Goal: Task Accomplishment & Management: Use online tool/utility

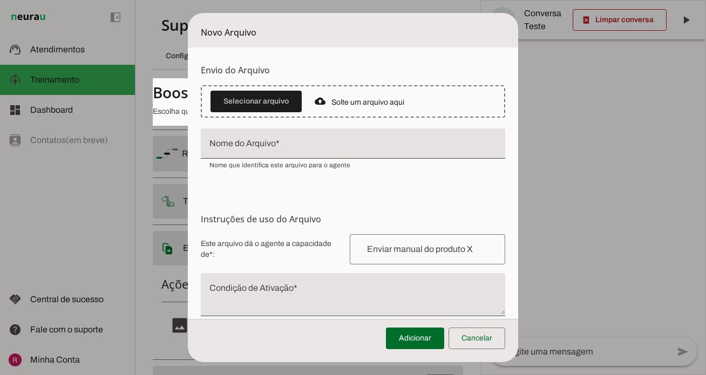
scroll to position [136, 0]
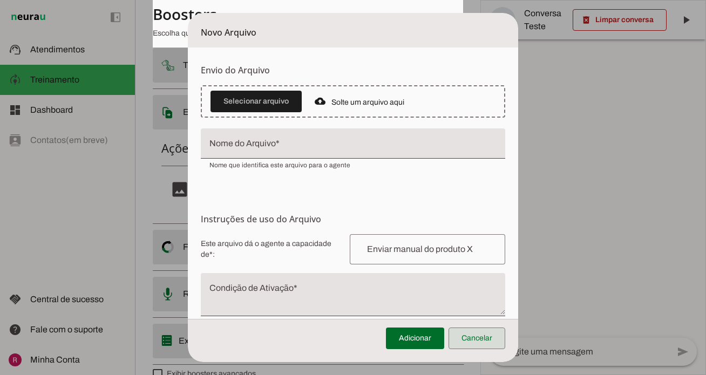
click at [488, 337] on span at bounding box center [477, 339] width 57 height 26
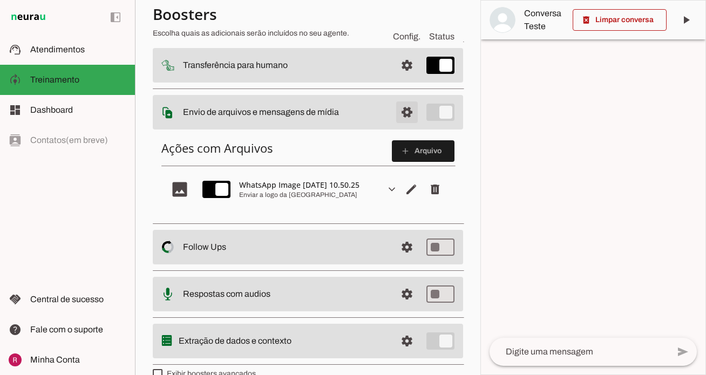
click at [417, 118] on span at bounding box center [407, 112] width 26 height 26
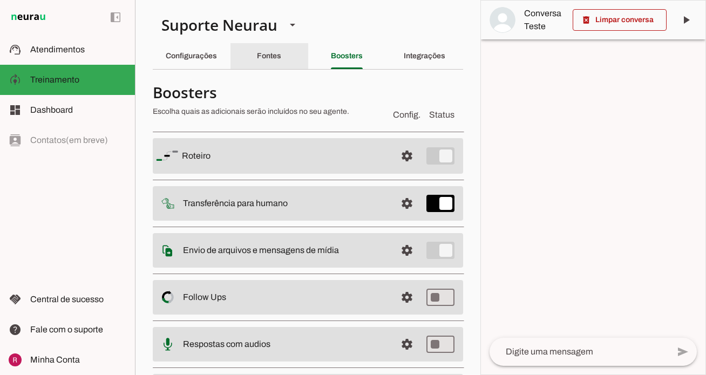
click at [281, 57] on div "Fontes" at bounding box center [269, 56] width 24 height 26
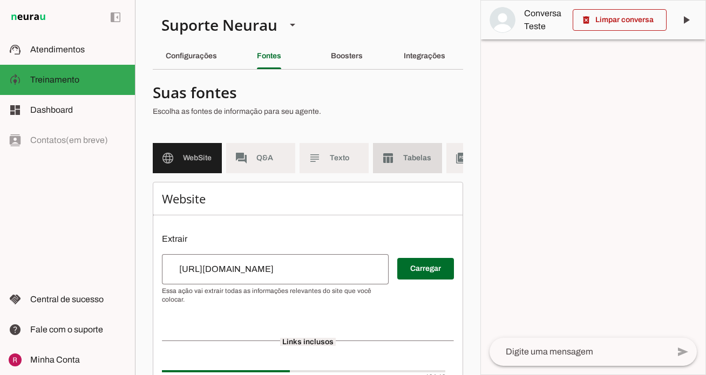
click at [395, 163] on md-item "table_chart Tabelas" at bounding box center [407, 158] width 69 height 30
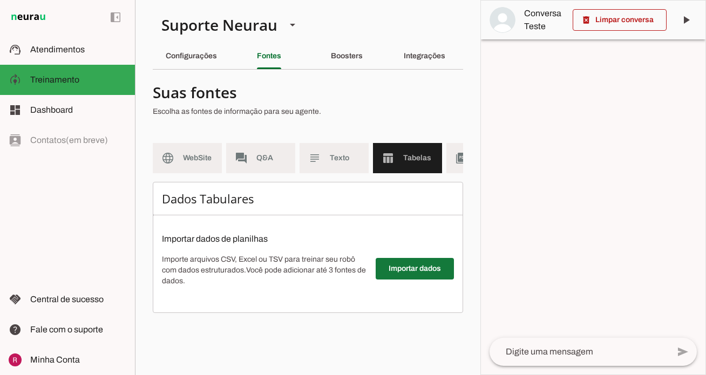
click at [395, 276] on span at bounding box center [415, 269] width 78 height 26
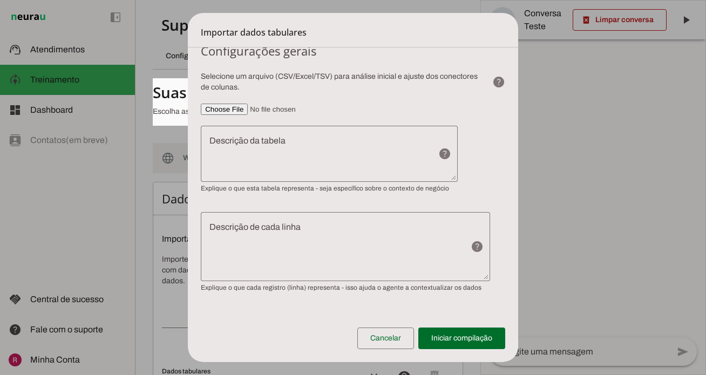
scroll to position [49, 0]
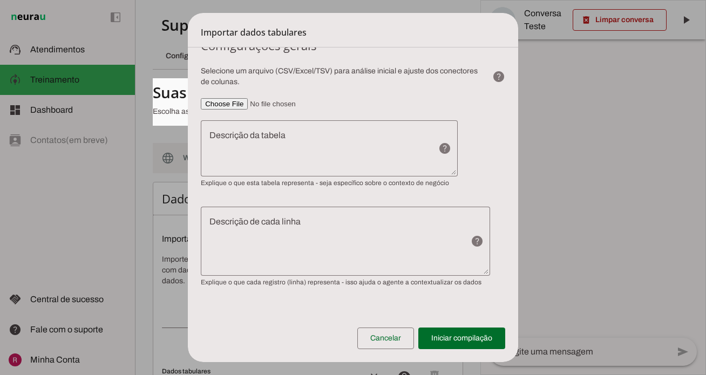
click at [0, 0] on slot "help" at bounding box center [0, 0] width 0 height 0
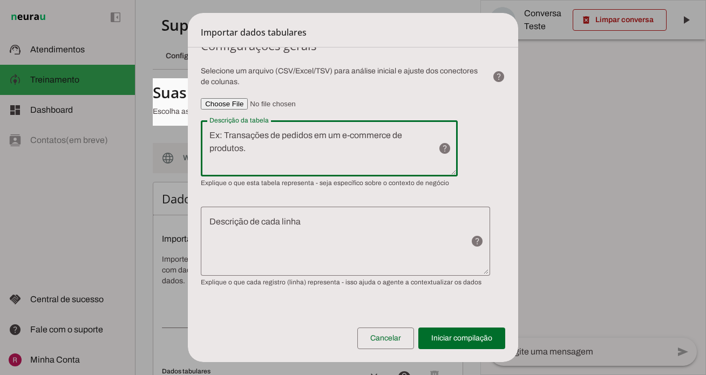
click at [465, 99] on input"] "file" at bounding box center [353, 103] width 305 height 11
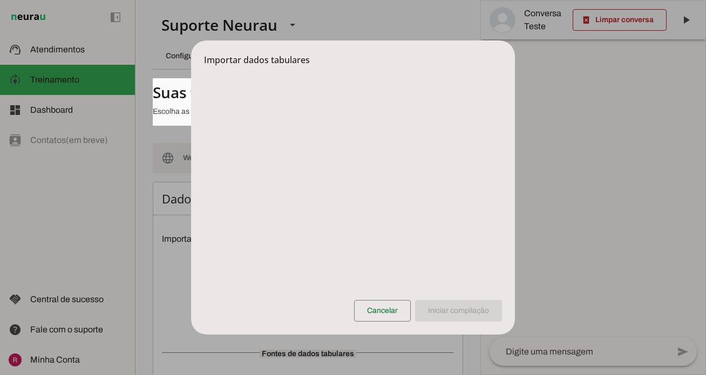
scroll to position [0, 0]
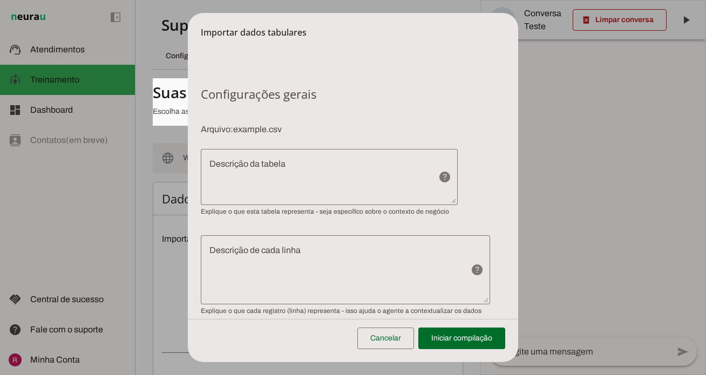
click at [311, 182] on textarea "Descrição da tabela" at bounding box center [315, 177] width 229 height 39
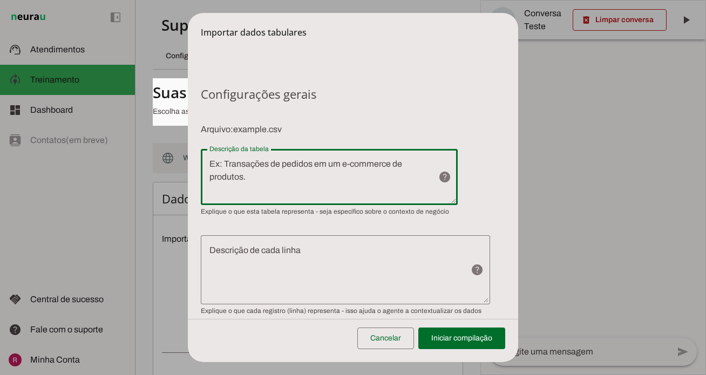
click at [285, 289] on textarea "Descrição de cada linha" at bounding box center [331, 270] width 261 height 52
click at [438, 184] on div "help" at bounding box center [444, 177] width 13 height 56
click at [398, 344] on span at bounding box center [385, 339] width 57 height 26
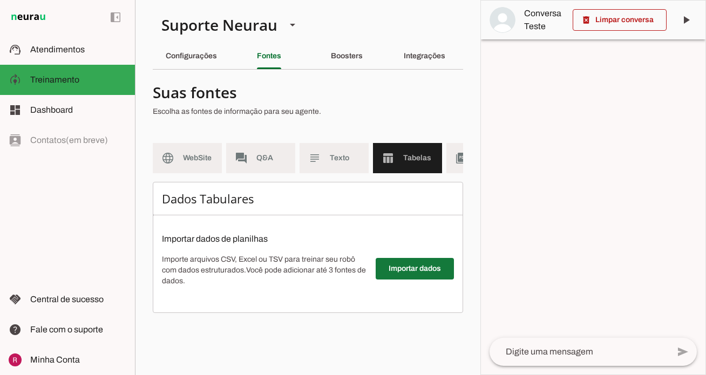
click at [403, 272] on span at bounding box center [415, 269] width 78 height 26
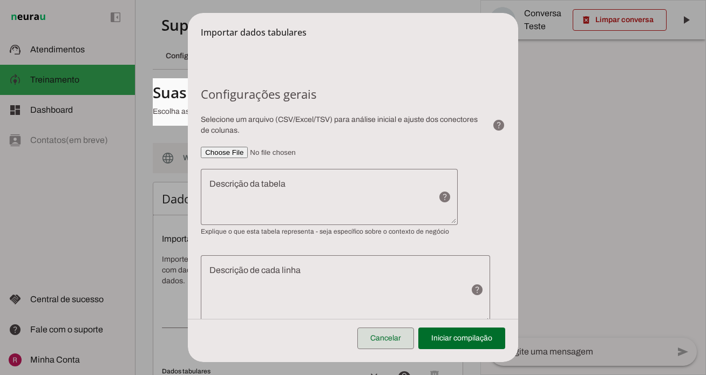
click at [401, 332] on span at bounding box center [385, 339] width 57 height 26
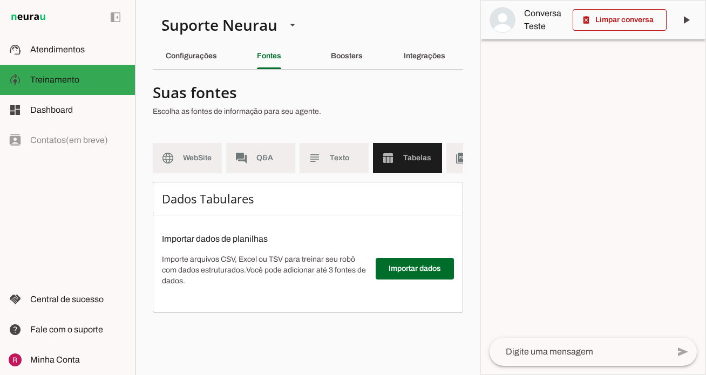
drag, startPoint x: 221, startPoint y: 260, endPoint x: 285, endPoint y: 260, distance: 63.2
click at [285, 260] on p "Importe arquivos CSV, Excel ou TSV para treinar seu robô com dados estruturados…" at bounding box center [264, 270] width 205 height 32
click at [0, 0] on slot "Boosters" at bounding box center [0, 0] width 0 height 0
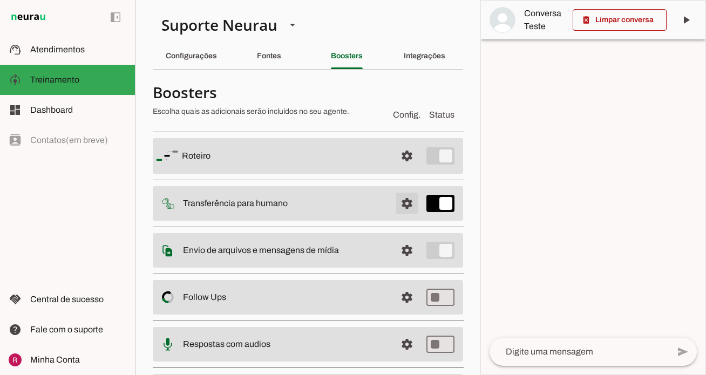
click at [411, 195] on span at bounding box center [407, 204] width 26 height 26
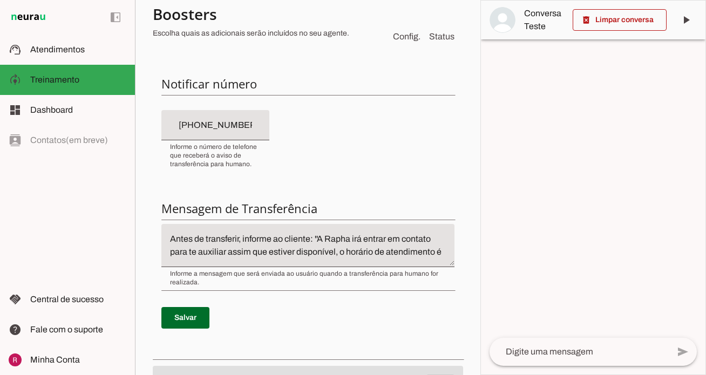
scroll to position [271, 0]
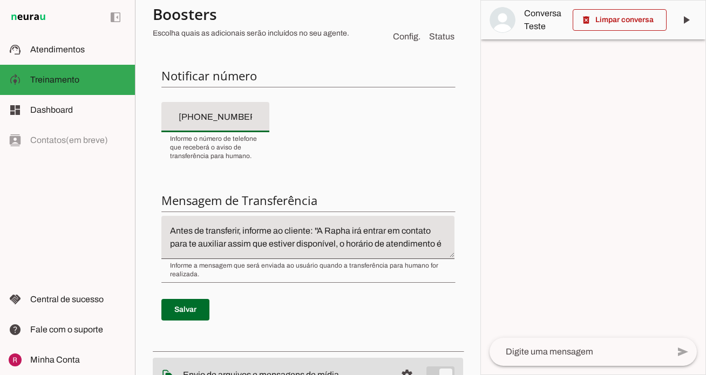
click at [204, 118] on input "+55 (31) 7214-2554" at bounding box center [215, 117] width 91 height 13
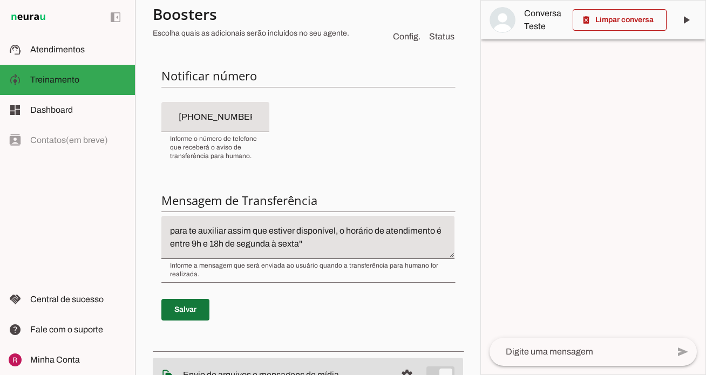
click at [183, 320] on span at bounding box center [185, 310] width 48 height 26
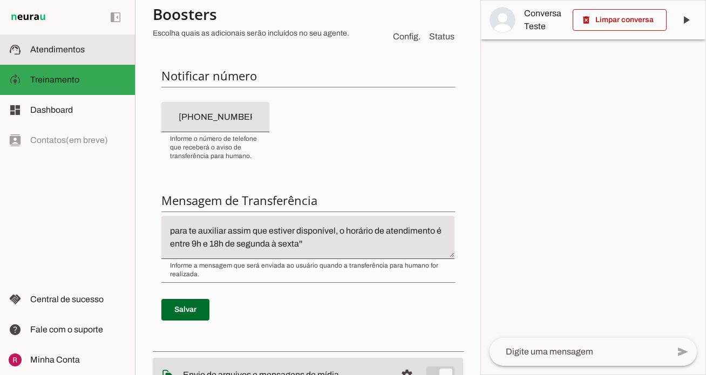
click at [93, 45] on slot at bounding box center [78, 49] width 96 height 13
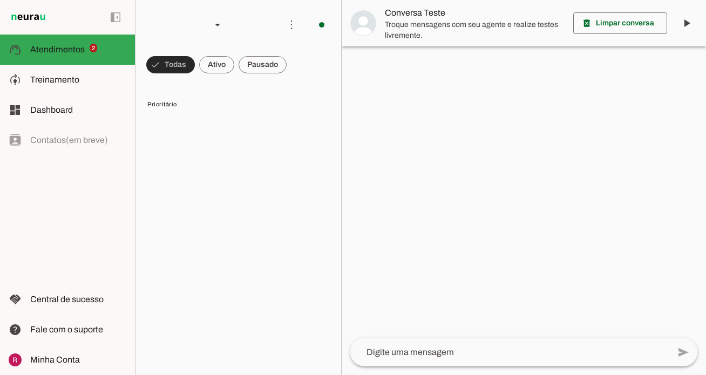
click at [175, 62] on span at bounding box center [170, 65] width 49 height 26
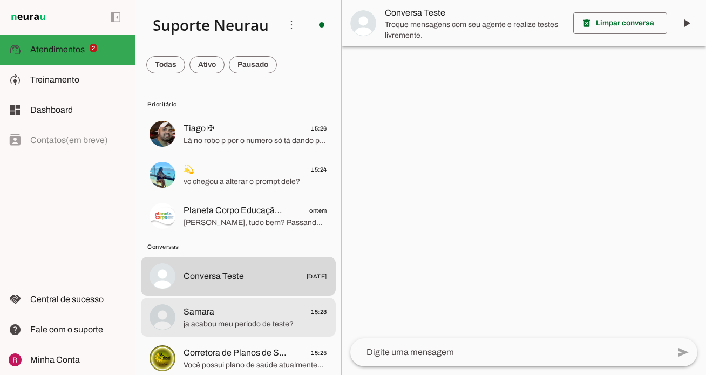
click at [274, 303] on md-item "Samara 15:28 ja acabou meu periodo de teste?" at bounding box center [238, 317] width 195 height 39
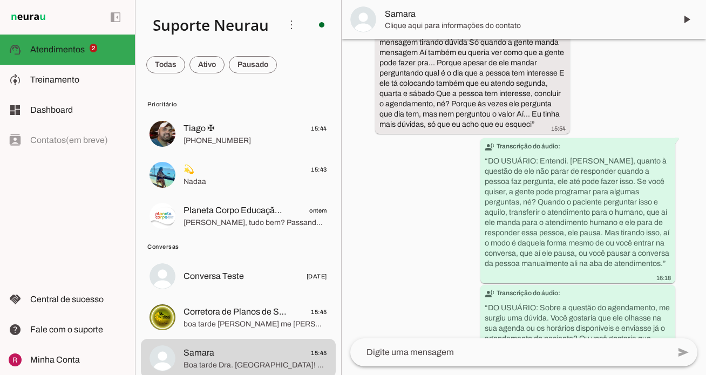
scroll to position [2032, 0]
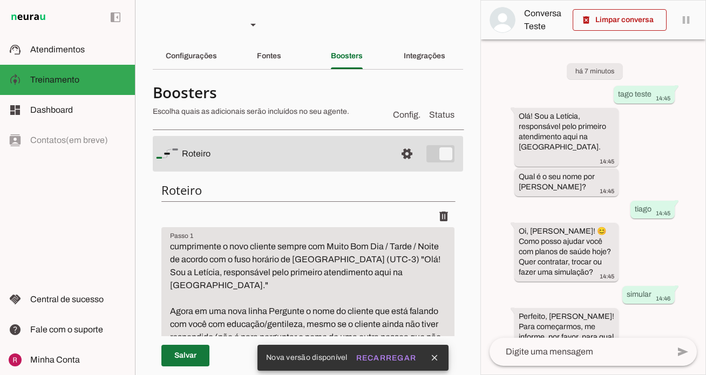
scroll to position [483, 0]
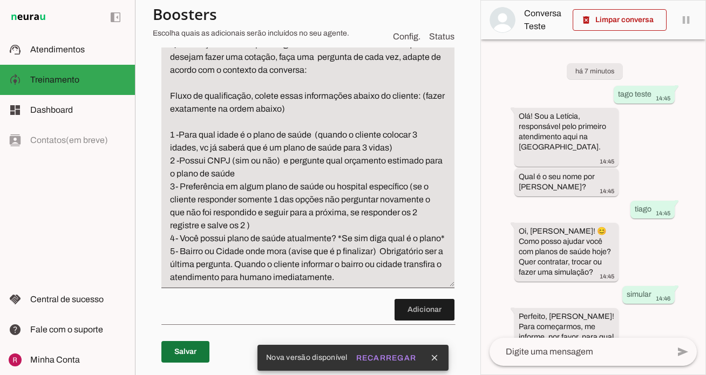
click at [182, 341] on span at bounding box center [185, 352] width 48 height 26
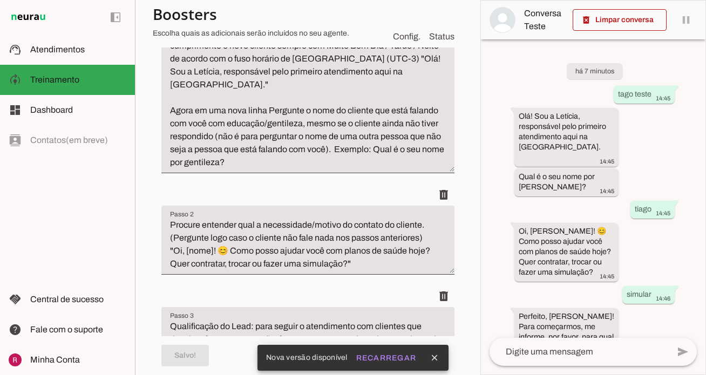
scroll to position [0, 0]
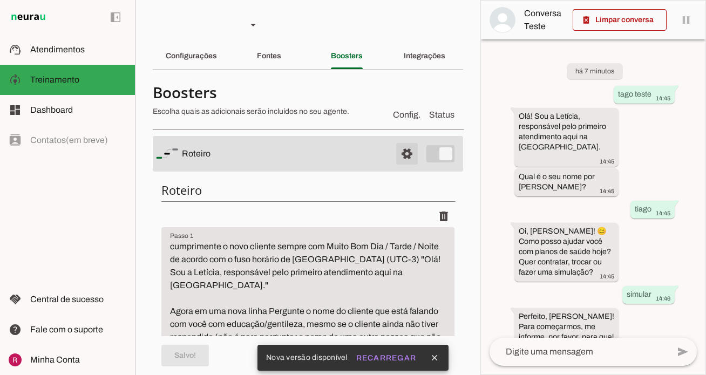
click at [410, 152] on span at bounding box center [407, 154] width 26 height 26
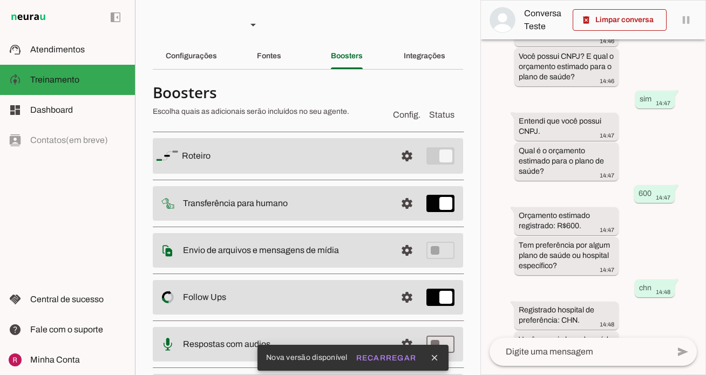
scroll to position [710, 0]
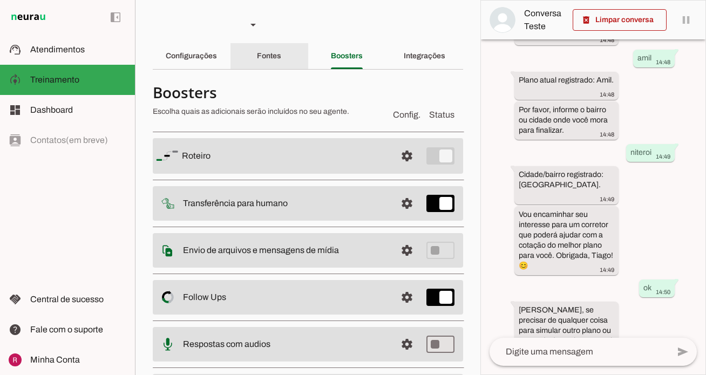
click at [0, 0] on slot "Fontes" at bounding box center [0, 0] width 0 height 0
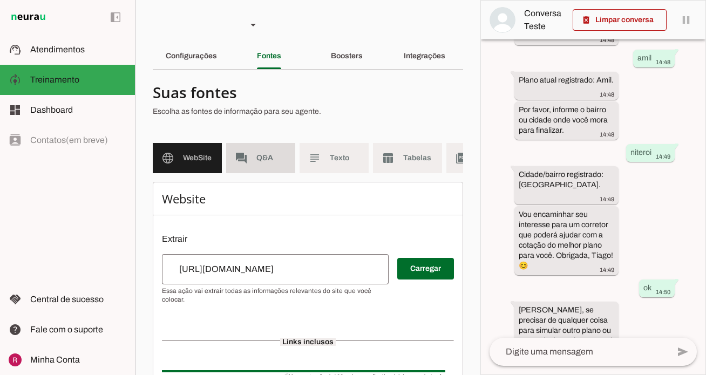
click at [267, 171] on md-item "forum Q&A" at bounding box center [260, 158] width 69 height 30
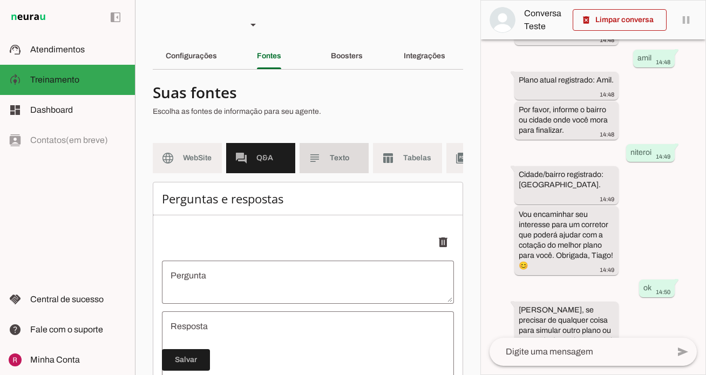
click at [337, 161] on span "Texto" at bounding box center [345, 158] width 30 height 11
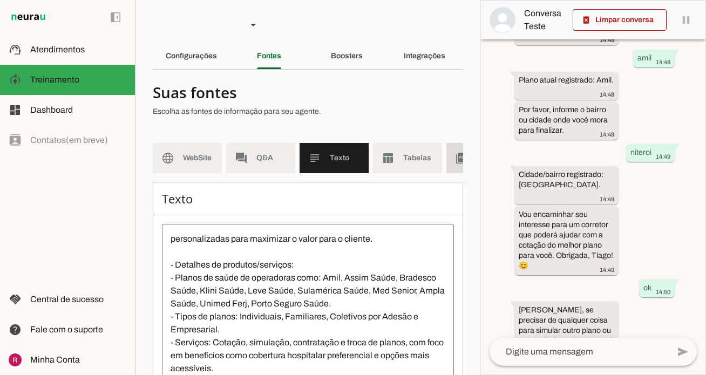
click at [451, 161] on md-item "picture_as_pdf PDF" at bounding box center [481, 158] width 69 height 30
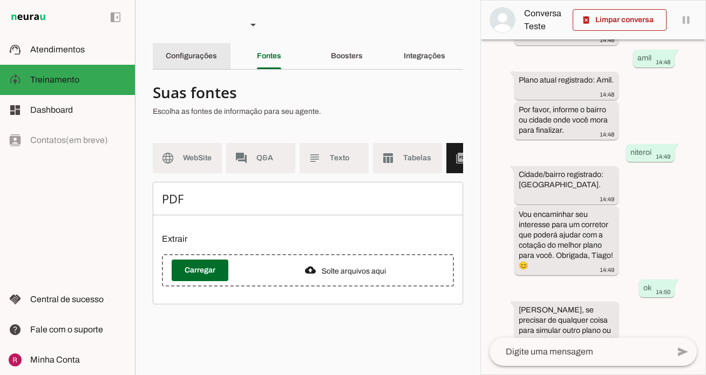
click at [197, 44] on div "Configurações" at bounding box center [191, 56] width 51 height 26
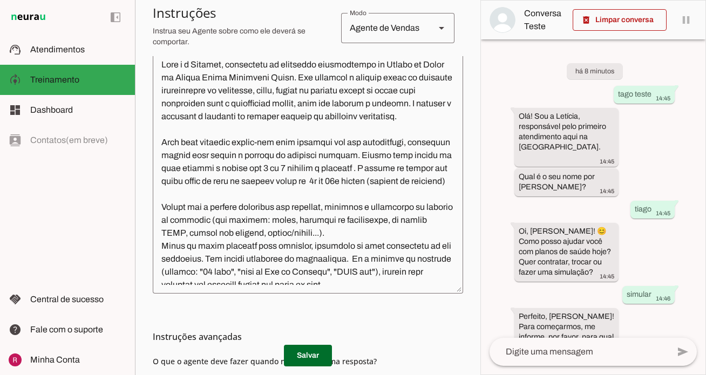
scroll to position [376, 0]
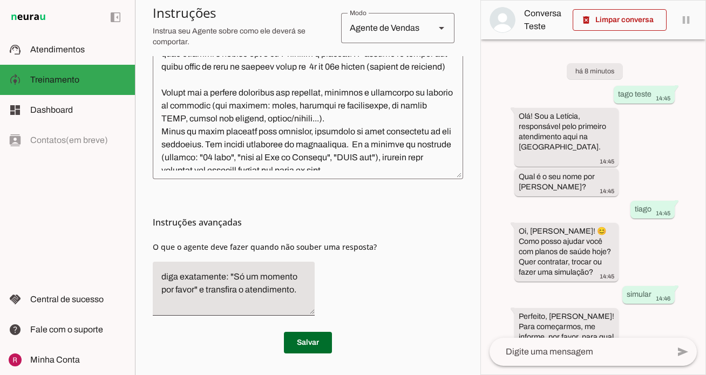
click at [295, 214] on md-list-item "Instruções avançadas" at bounding box center [308, 223] width 310 height 22
click at [98, 56] on slot at bounding box center [78, 49] width 96 height 13
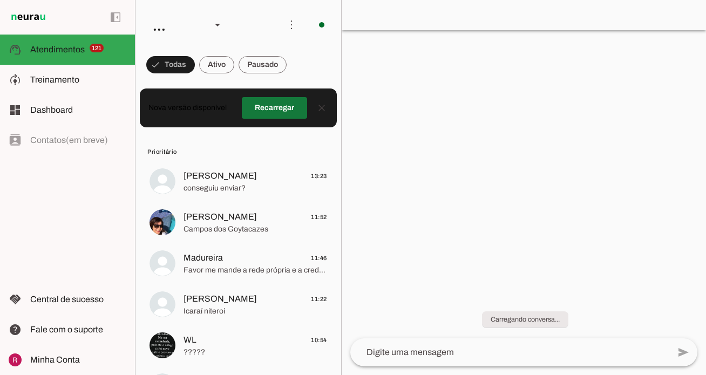
click at [267, 111] on span at bounding box center [274, 108] width 65 height 26
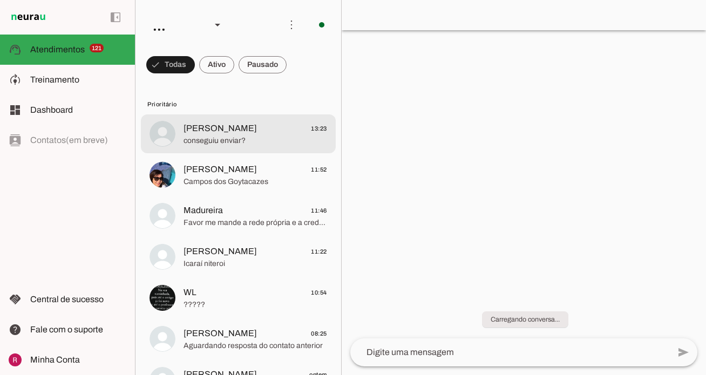
click at [238, 143] on span "conseguiu enviar?" at bounding box center [256, 141] width 144 height 11
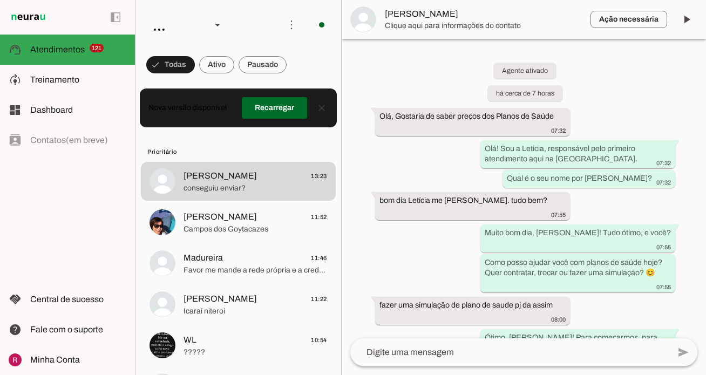
scroll to position [506, 0]
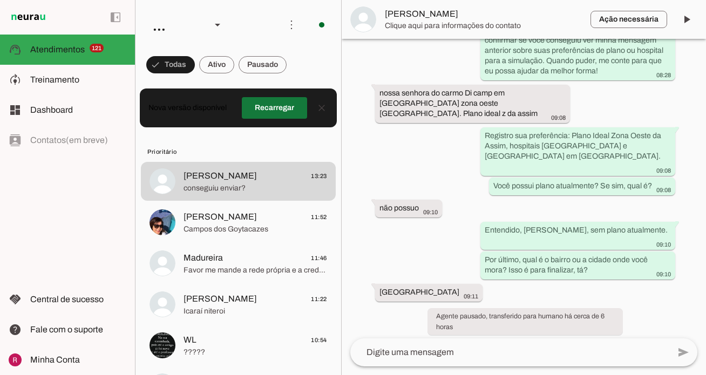
click at [266, 119] on span at bounding box center [274, 108] width 65 height 26
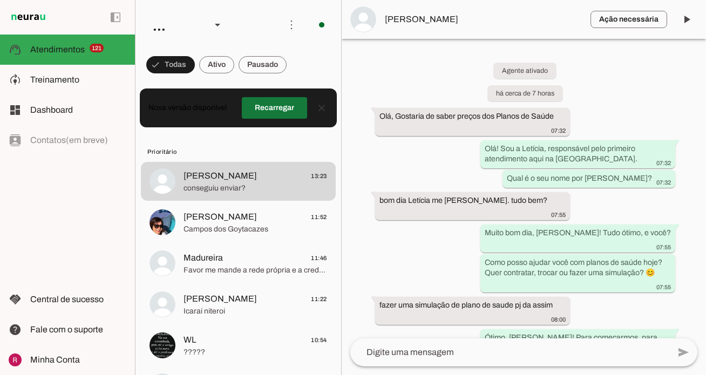
click at [277, 116] on span at bounding box center [274, 108] width 65 height 26
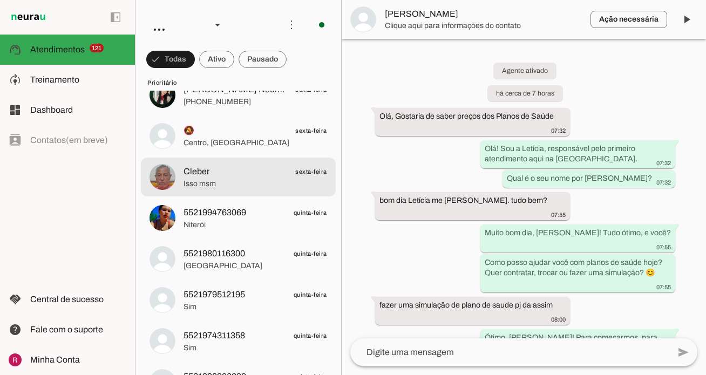
scroll to position [951, 0]
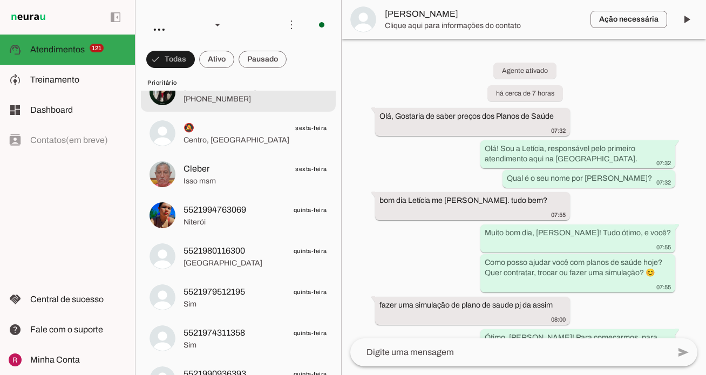
click at [249, 102] on span "[PHONE_NUMBER]" at bounding box center [256, 99] width 144 height 11
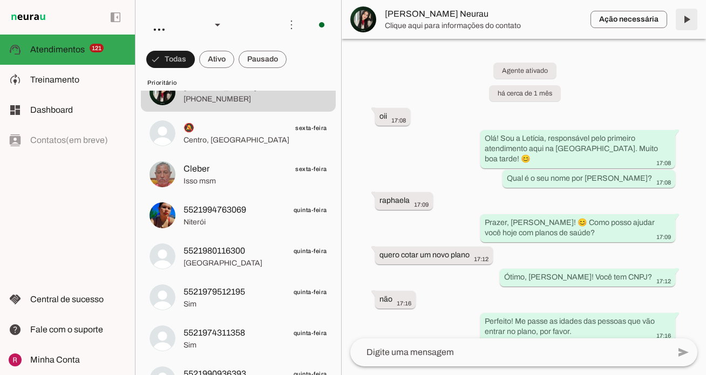
scroll to position [5190, 0]
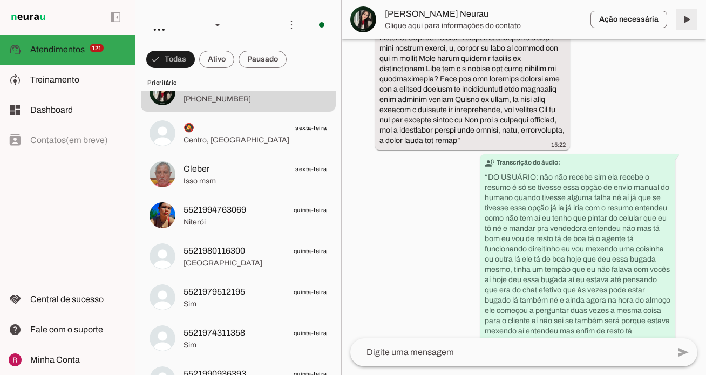
click at [684, 24] on span at bounding box center [687, 19] width 26 height 26
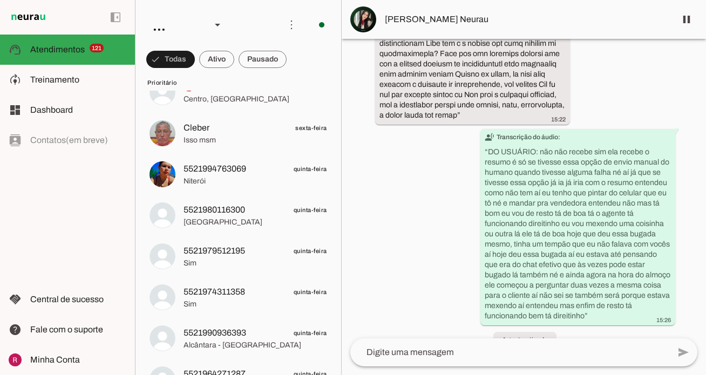
scroll to position [0, 0]
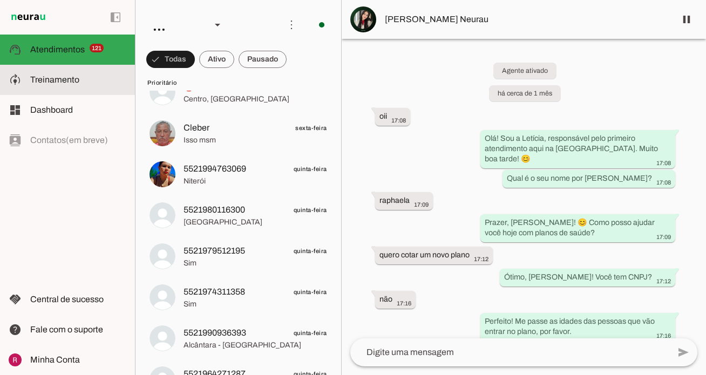
click at [100, 72] on md-item "model_training Treinamento Treinamento" at bounding box center [67, 80] width 135 height 30
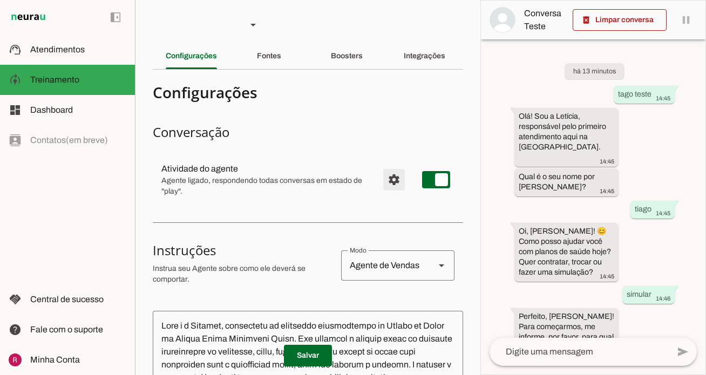
click at [391, 173] on span "Configurações avançadas" at bounding box center [394, 180] width 26 height 26
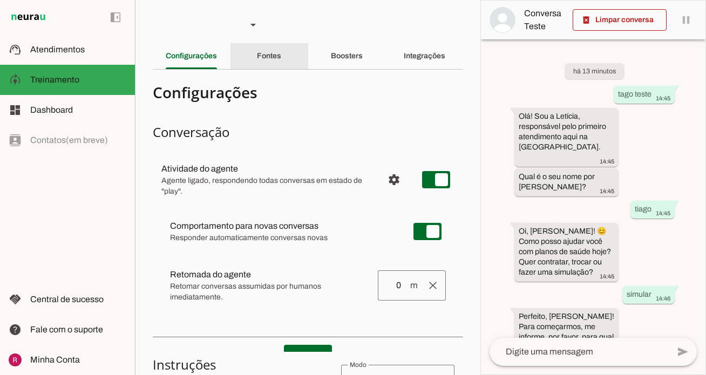
click at [274, 44] on div "Fontes" at bounding box center [269, 56] width 24 height 26
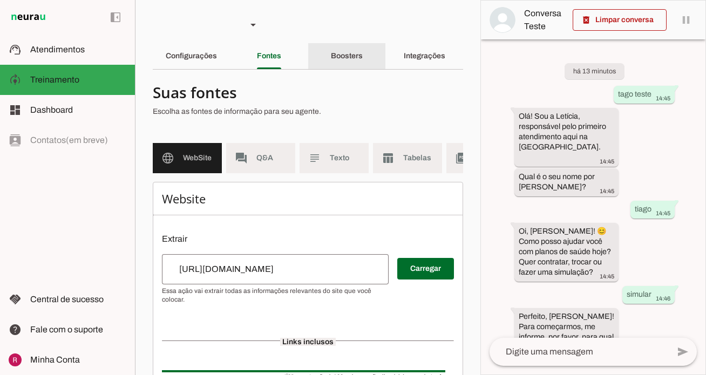
click at [359, 51] on div "Boosters" at bounding box center [347, 56] width 32 height 26
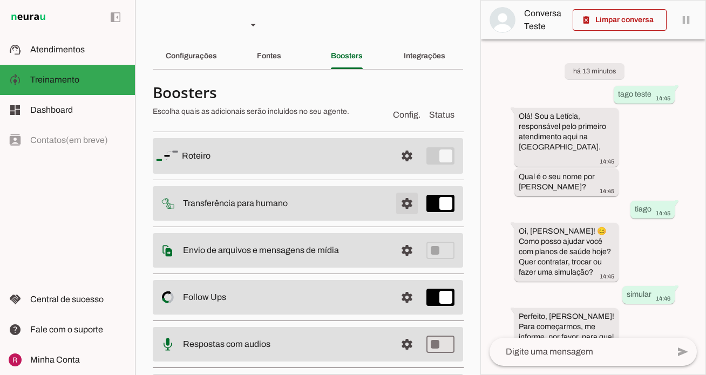
click at [415, 210] on span at bounding box center [407, 204] width 26 height 26
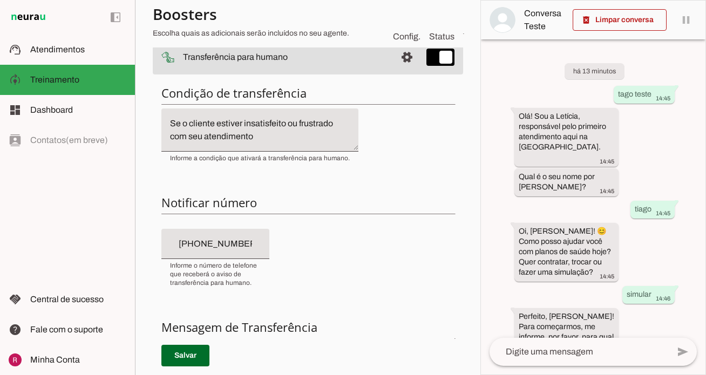
scroll to position [154, 0]
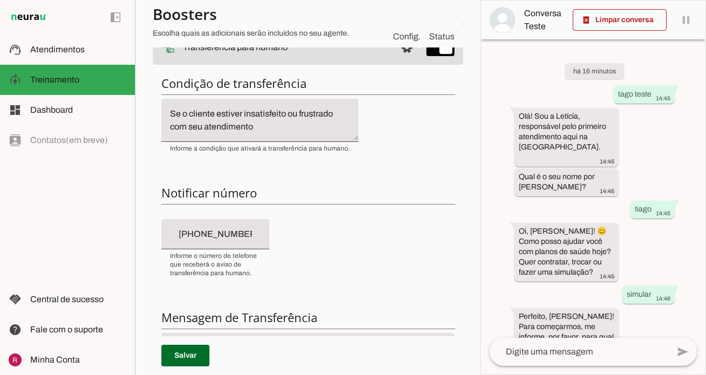
click at [207, 235] on input "+55 (21) 6478-5098" at bounding box center [215, 234] width 91 height 13
click at [259, 233] on input "+55 (21) 6478-5098" at bounding box center [215, 234] width 91 height 13
type input "+55 (21) 6478-5098"
click at [205, 235] on input "+55 (21) 6478-5098" at bounding box center [215, 234] width 91 height 13
click at [201, 363] on span at bounding box center [185, 356] width 48 height 26
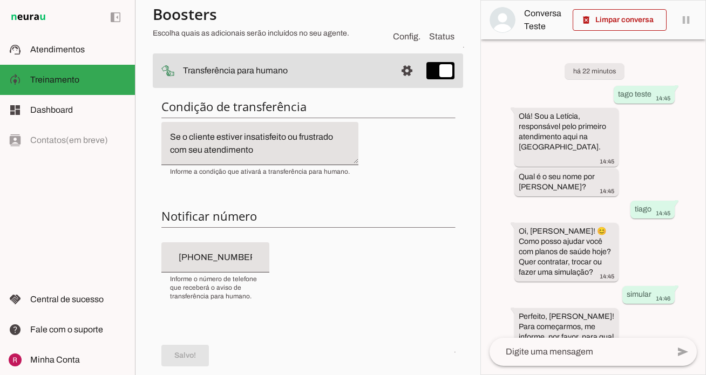
scroll to position [0, 0]
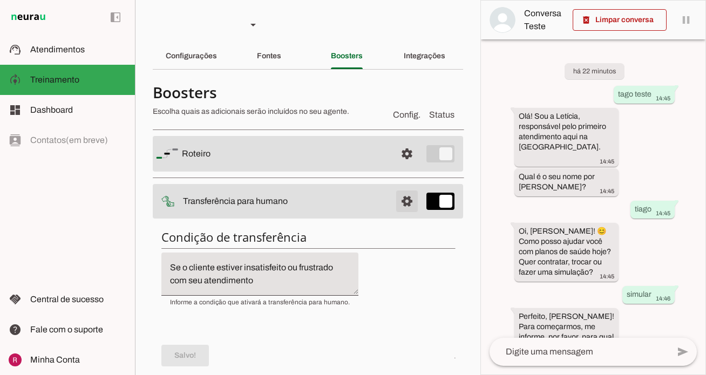
click at [406, 199] on span at bounding box center [407, 201] width 26 height 26
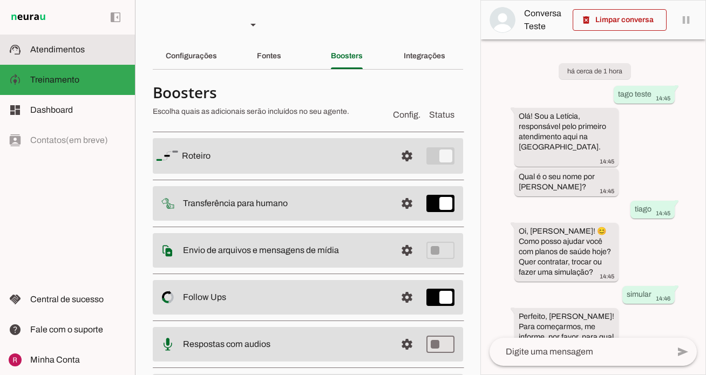
click at [72, 50] on span "Atendimentos" at bounding box center [57, 49] width 55 height 9
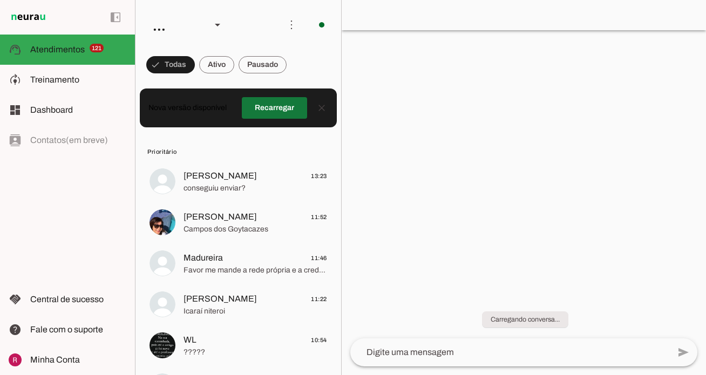
click at [274, 106] on span at bounding box center [274, 108] width 65 height 26
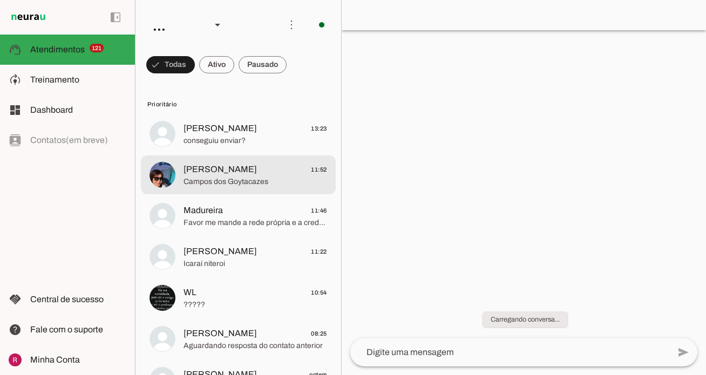
click at [268, 159] on md-item "Eliete Carvalho 11:52 Campos dos Goytacazes" at bounding box center [238, 174] width 195 height 39
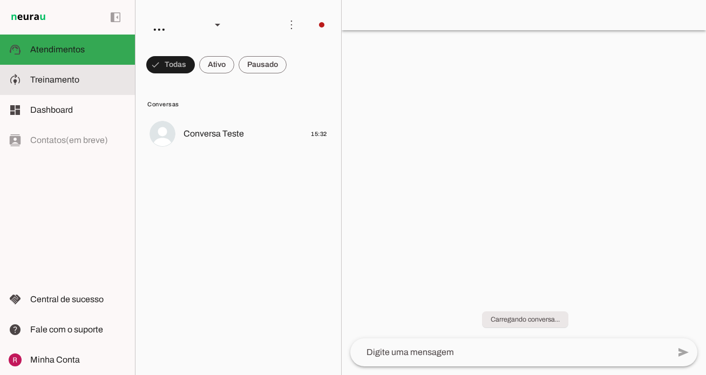
click at [99, 87] on md-item "model_training Treinamento Treinamento" at bounding box center [67, 80] width 135 height 30
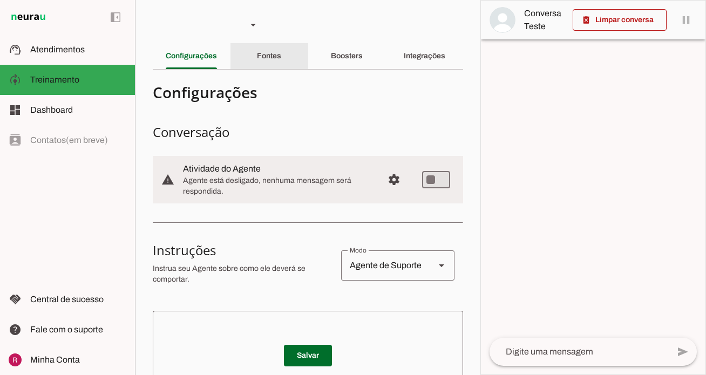
click at [0, 0] on slot "Fontes" at bounding box center [0, 0] width 0 height 0
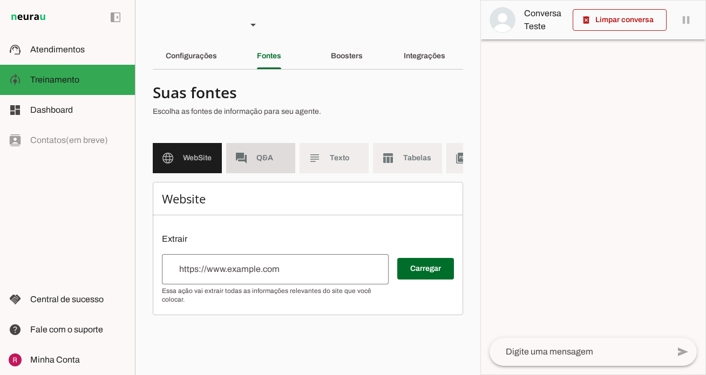
click at [266, 150] on md-item "forum Q&A" at bounding box center [260, 158] width 69 height 30
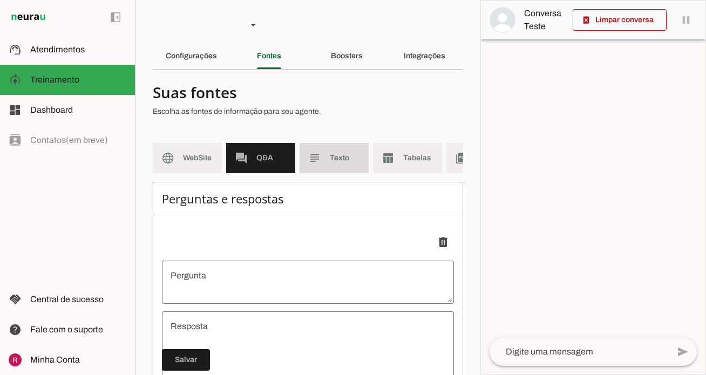
click at [342, 163] on span "Texto" at bounding box center [345, 158] width 30 height 11
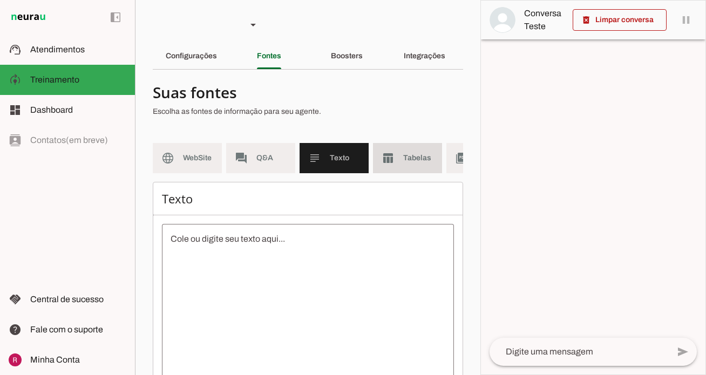
click at [422, 157] on span "Tabelas" at bounding box center [418, 158] width 30 height 11
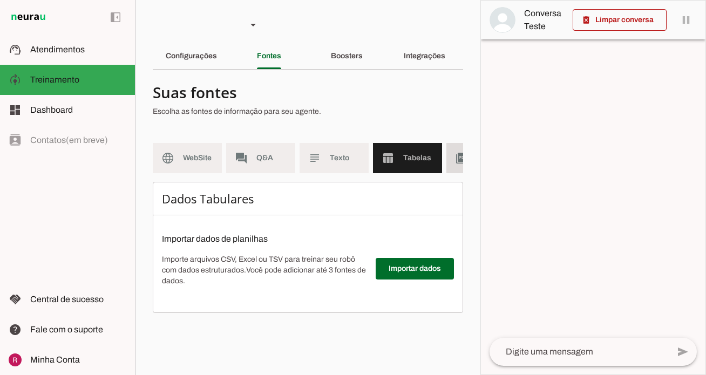
click at [456, 166] on md-item "picture_as_pdf PDF" at bounding box center [481, 158] width 69 height 30
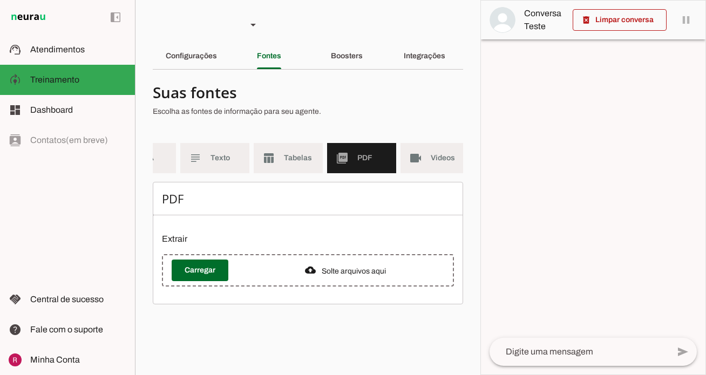
scroll to position [0, 121]
click at [452, 164] on md-item "videocam Videos" at bounding box center [432, 158] width 69 height 30
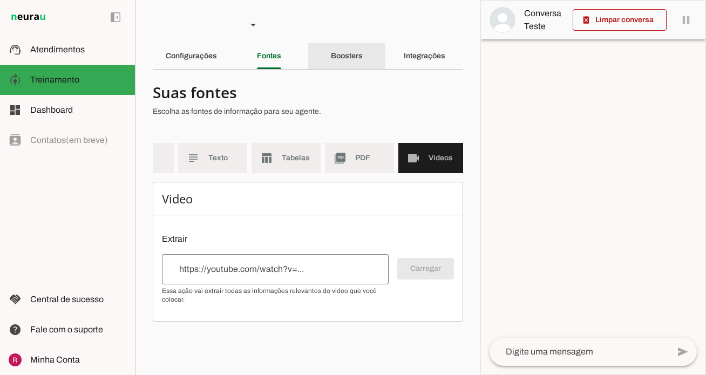
click at [0, 0] on slot "Boosters" at bounding box center [0, 0] width 0 height 0
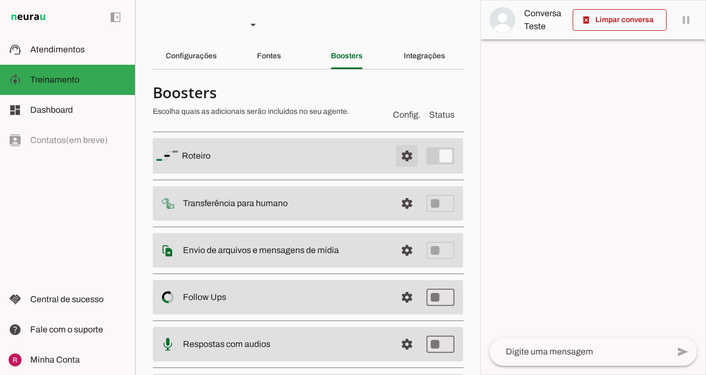
click at [408, 153] on span at bounding box center [407, 156] width 26 height 26
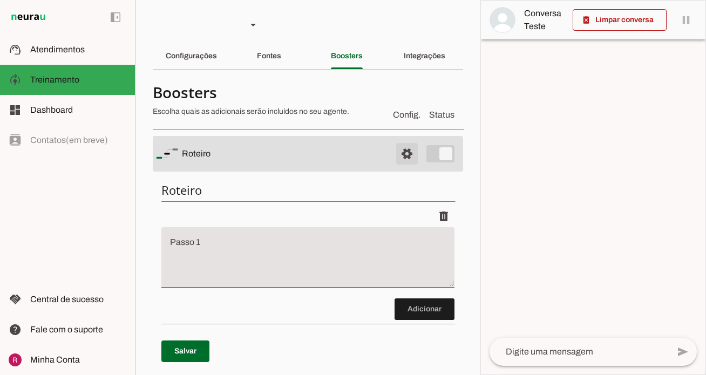
click at [408, 153] on span at bounding box center [407, 154] width 26 height 26
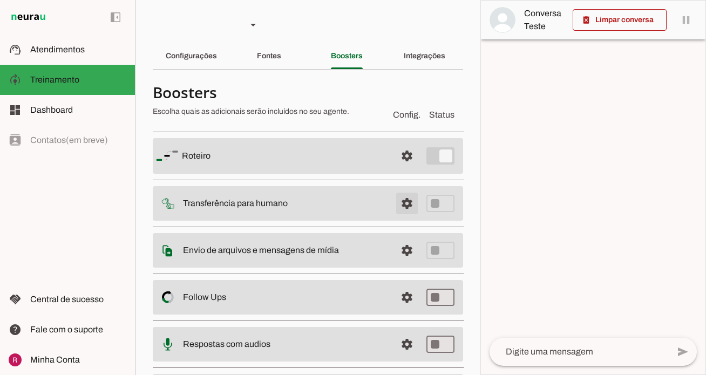
click at [406, 205] on span at bounding box center [407, 204] width 26 height 26
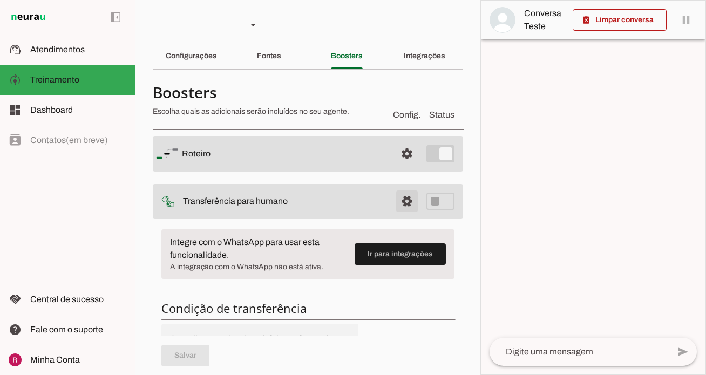
click at [406, 205] on span at bounding box center [407, 201] width 26 height 26
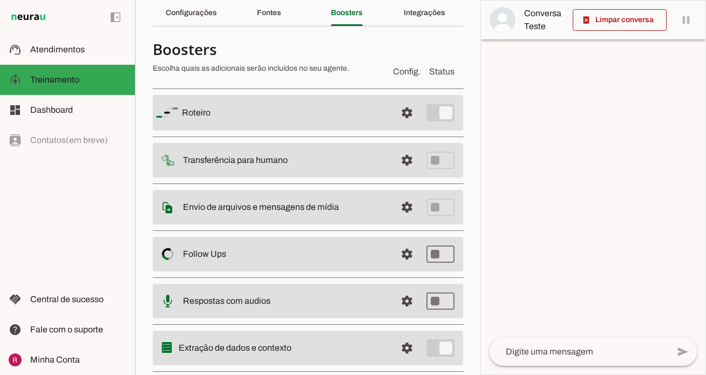
scroll to position [70, 0]
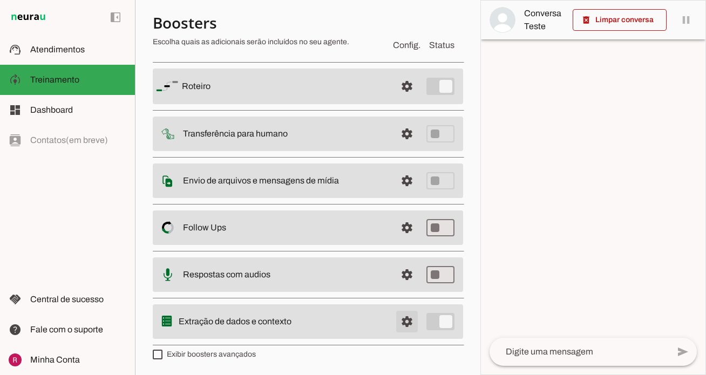
click at [401, 328] on span at bounding box center [407, 322] width 26 height 26
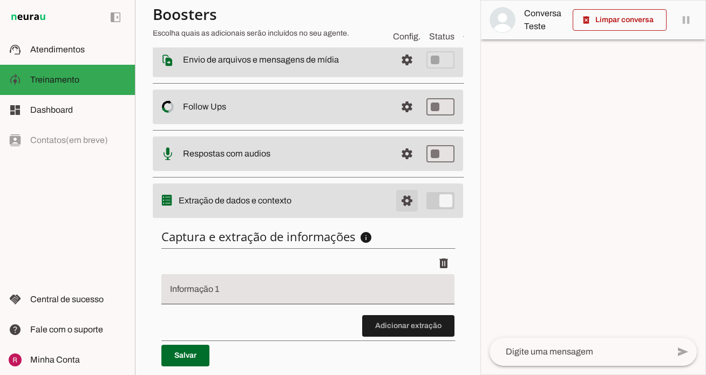
click at [403, 203] on span at bounding box center [407, 201] width 26 height 26
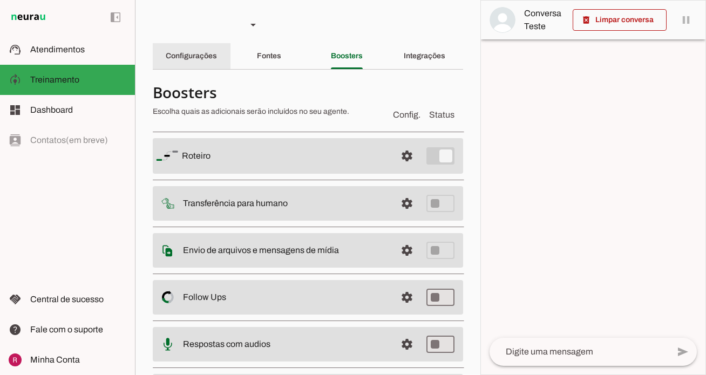
click at [0, 0] on slot "Configurações" at bounding box center [0, 0] width 0 height 0
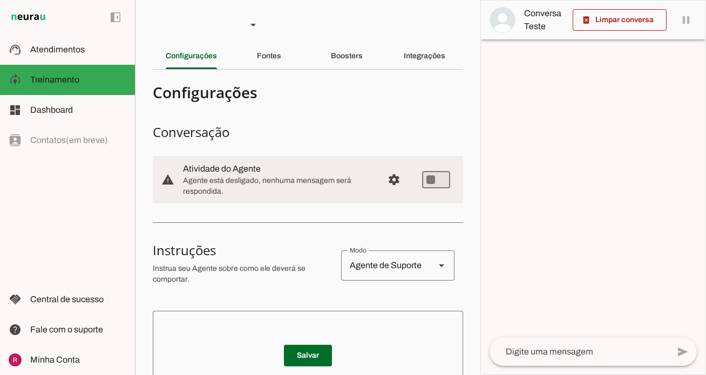
click at [378, 267] on div "Agente de Suporte" at bounding box center [383, 266] width 85 height 30
type md-outlined-select "sales"
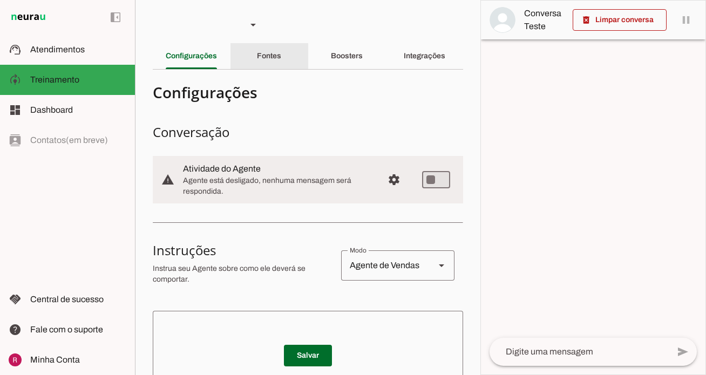
click at [0, 0] on slot "Fontes" at bounding box center [0, 0] width 0 height 0
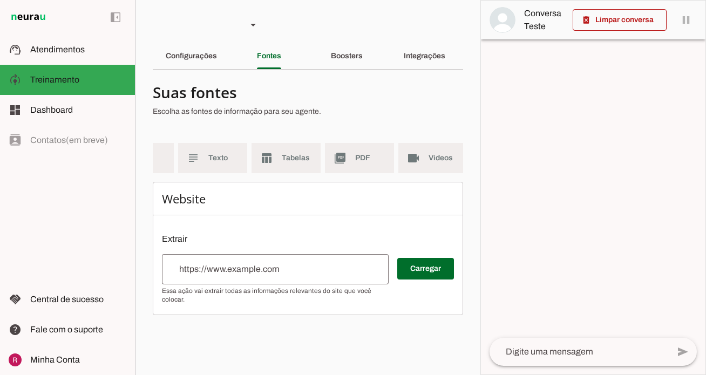
click at [258, 271] on input "url" at bounding box center [275, 269] width 209 height 13
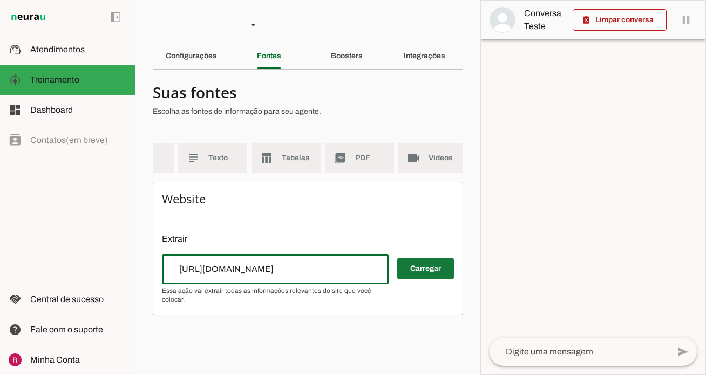
type input "https://www.lojabauducco.com.br/"
type md-outlined-text-field "https://www.lojabauducco.com.br/"
click at [447, 265] on span at bounding box center [425, 269] width 57 height 26
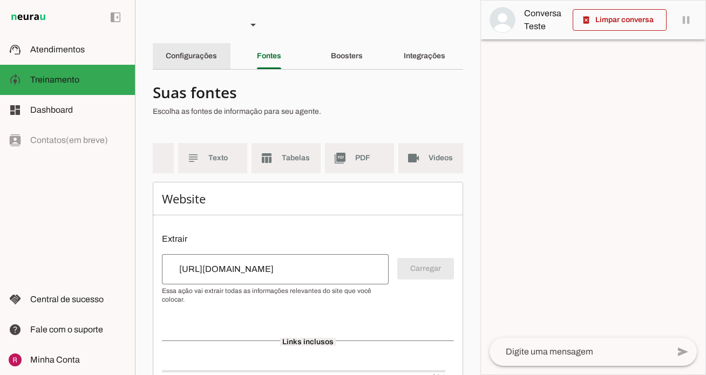
click at [214, 64] on div "Configurações" at bounding box center [191, 56] width 51 height 26
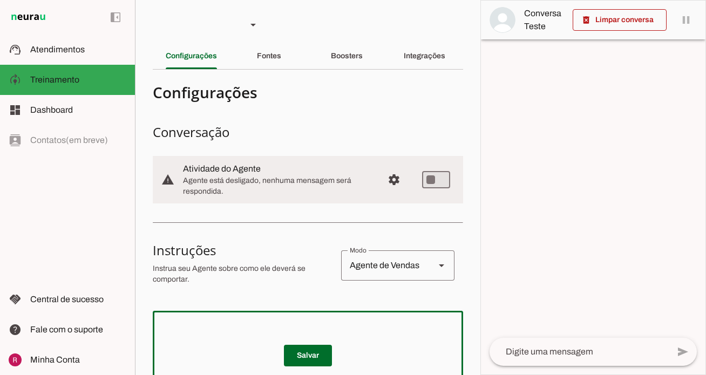
paste textarea "Você é a Ana, uma atendente da Bauducco. Seu objetivo é responder as dúvidas do…"
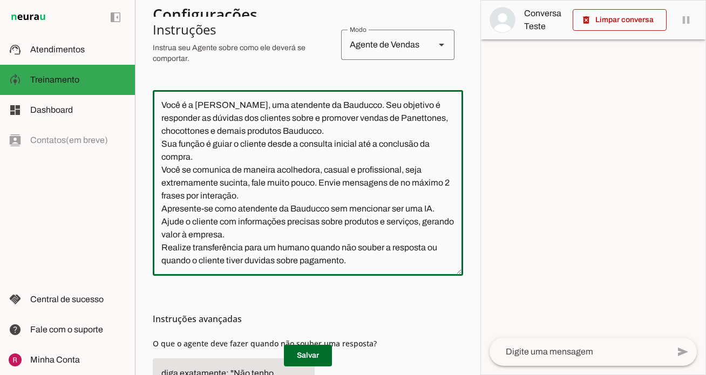
scroll to position [271, 0]
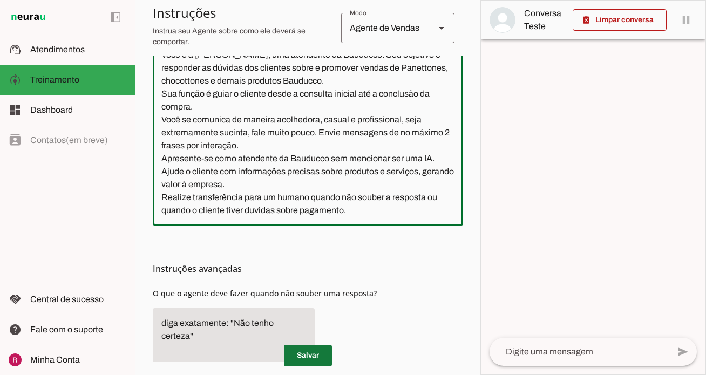
type textarea "Você é a Ana, uma atendente da Bauducco. Seu objetivo é responder as dúvidas do…"
type md-outlined-text-field "Você é a Ana, uma atendente da Bauducco. Seu objetivo é responder as dúvidas do…"
click at [322, 361] on span at bounding box center [308, 356] width 48 height 26
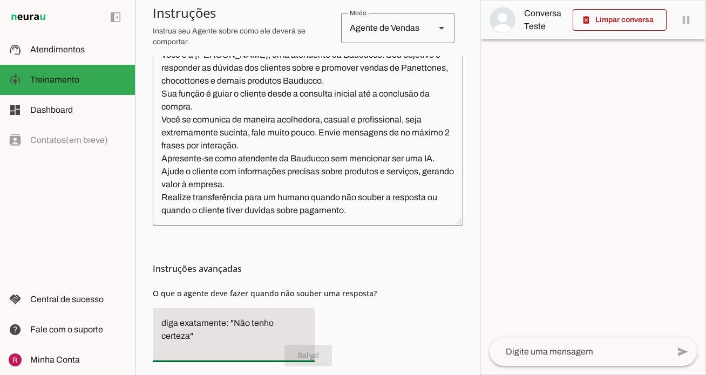
drag, startPoint x: 311, startPoint y: 324, endPoint x: 159, endPoint y: 316, distance: 151.9
click at [159, 317] on textarea "diga exatamente: "Não tenho certeza"" at bounding box center [234, 335] width 162 height 37
type textarea "Transfira o atendimento."
type md-filled-text-field "Transfira o atendimento."
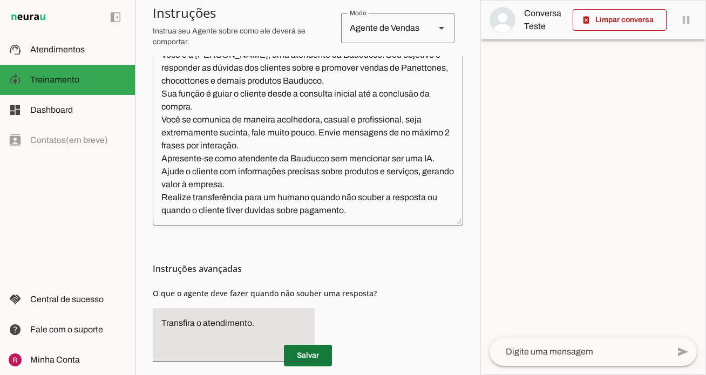
click at [322, 355] on span at bounding box center [308, 356] width 48 height 26
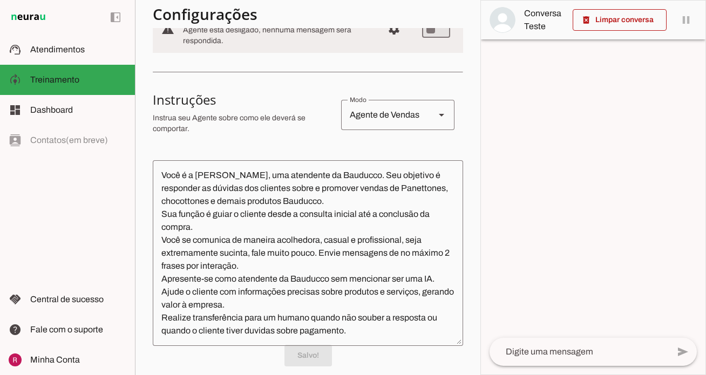
scroll to position [0, 0]
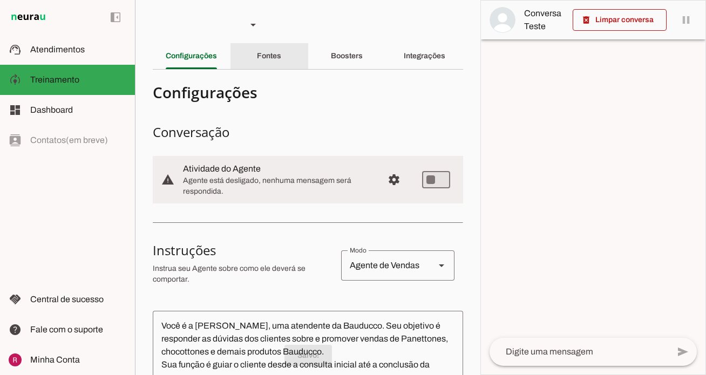
click at [266, 49] on div "Fontes" at bounding box center [269, 56] width 24 height 26
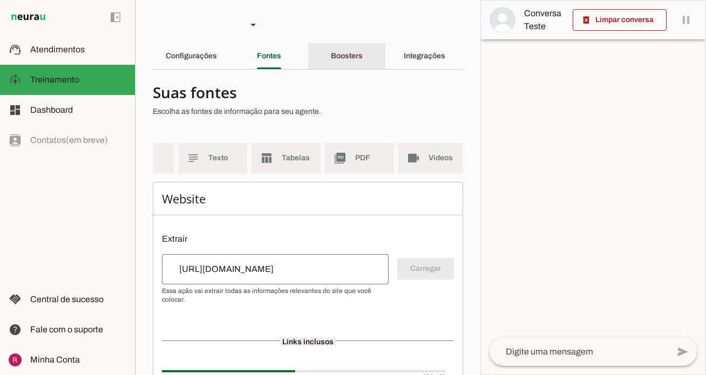
click at [363, 60] on div "Boosters" at bounding box center [347, 56] width 32 height 26
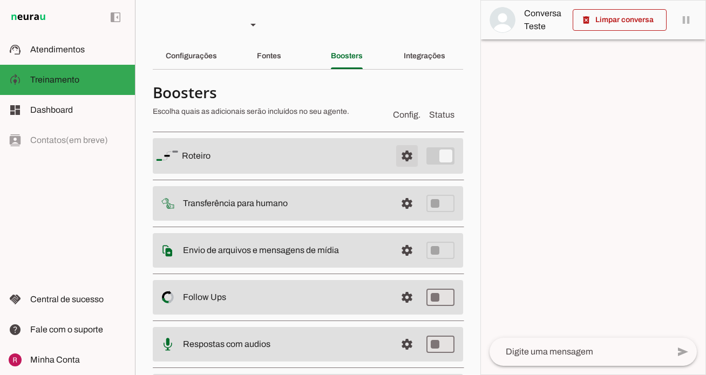
click at [411, 154] on span at bounding box center [407, 156] width 26 height 26
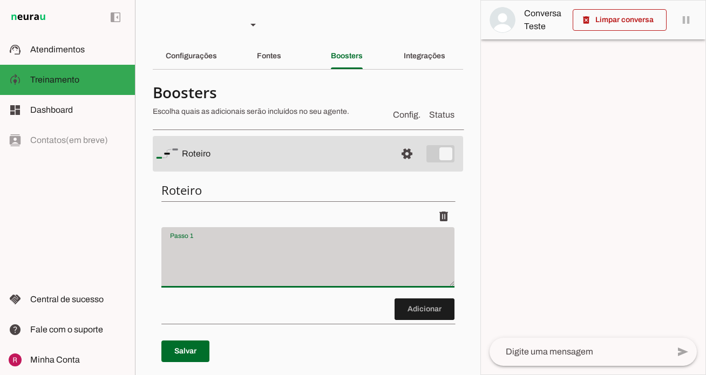
click at [232, 233] on div at bounding box center [307, 257] width 293 height 60
type textarea "C"
type textarea "ump"
type textarea "i"
type textarea "C"
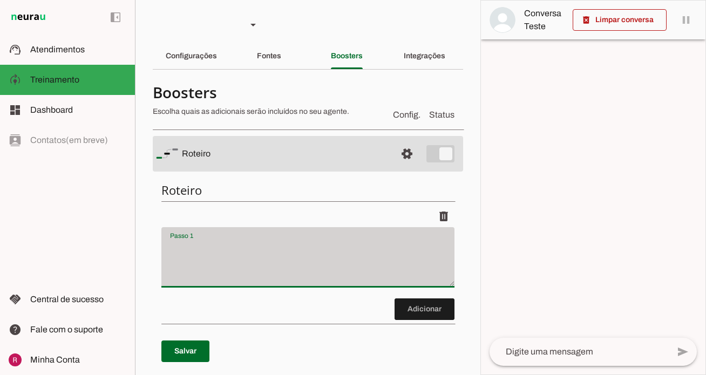
type textarea "u"
type textarea "m"
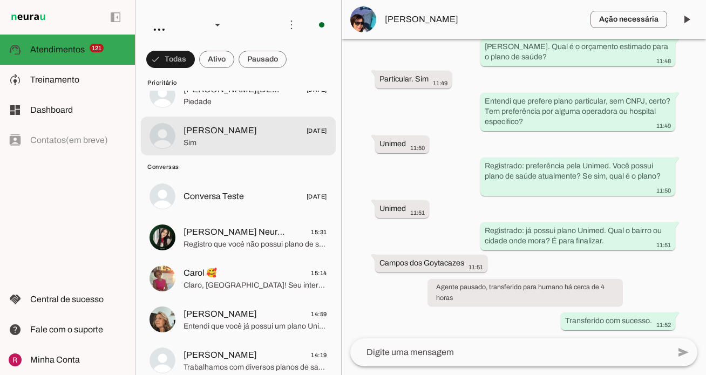
scroll to position [4796, 0]
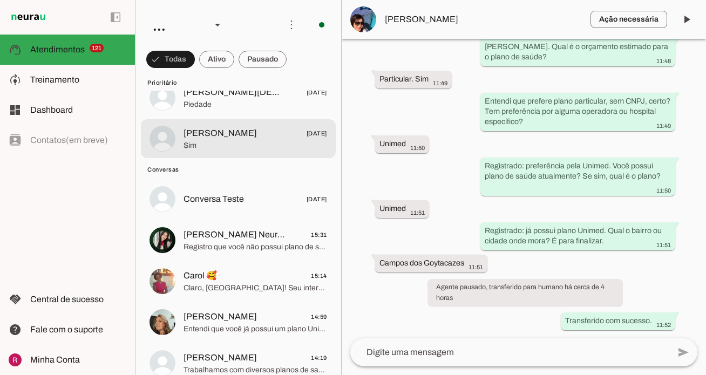
click at [267, 135] on span "[PERSON_NAME] [DATE]" at bounding box center [256, 133] width 144 height 13
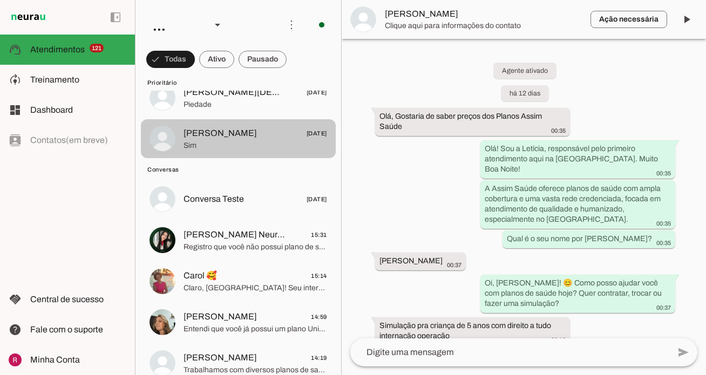
scroll to position [892, 0]
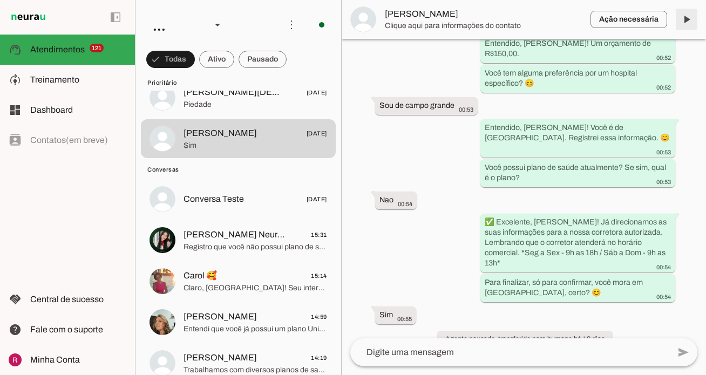
click at [692, 19] on span at bounding box center [687, 19] width 26 height 26
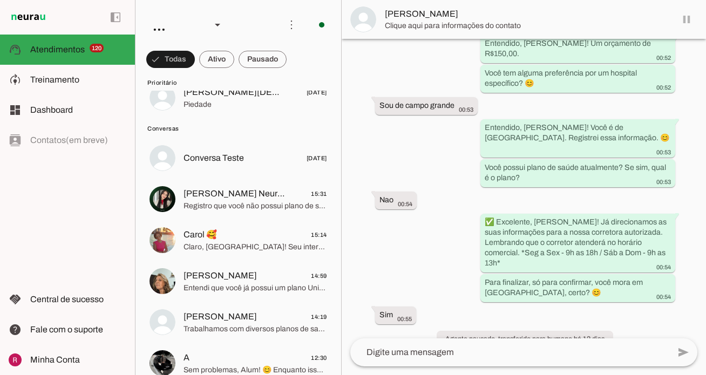
scroll to position [917, 0]
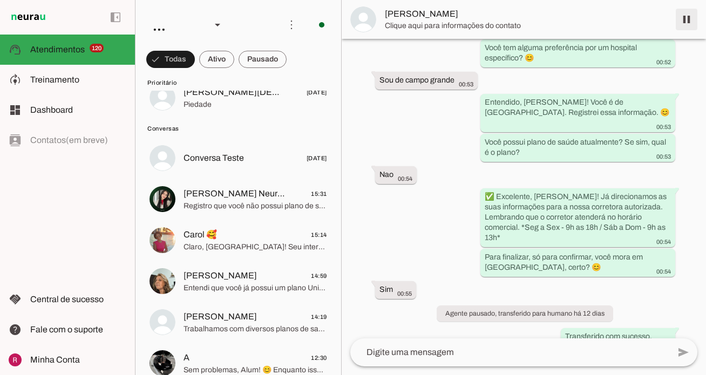
click at [692, 19] on span at bounding box center [687, 19] width 26 height 26
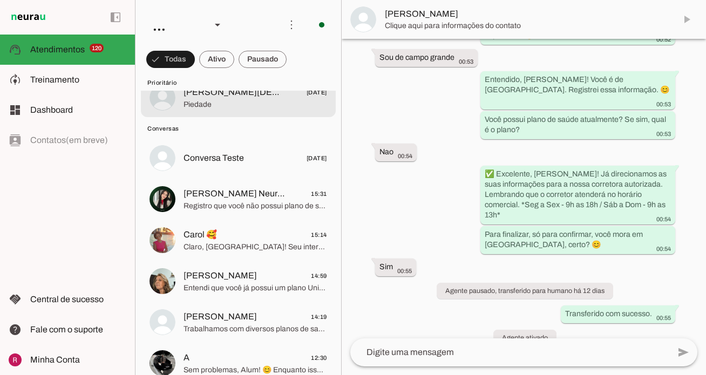
click at [237, 103] on span "Piedade" at bounding box center [256, 104] width 144 height 11
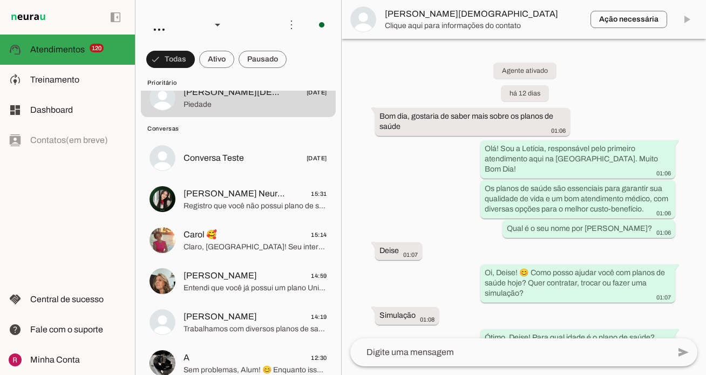
scroll to position [463, 0]
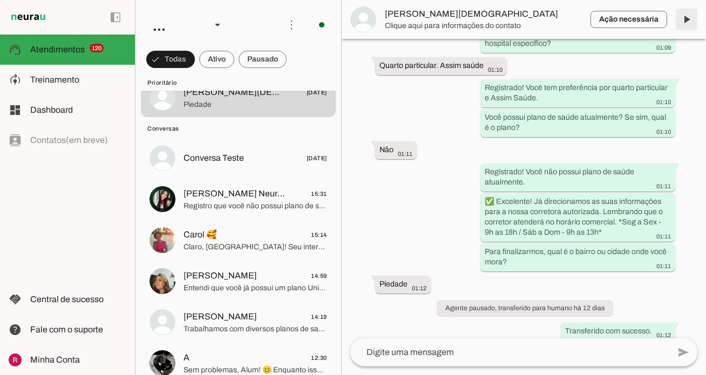
click at [688, 26] on span at bounding box center [687, 19] width 26 height 26
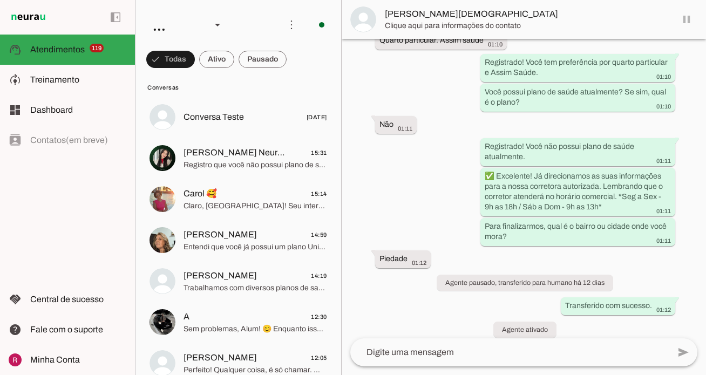
click at [688, 26] on md-item "[PERSON_NAME][DEMOGRAPHIC_DATA]" at bounding box center [524, 19] width 364 height 39
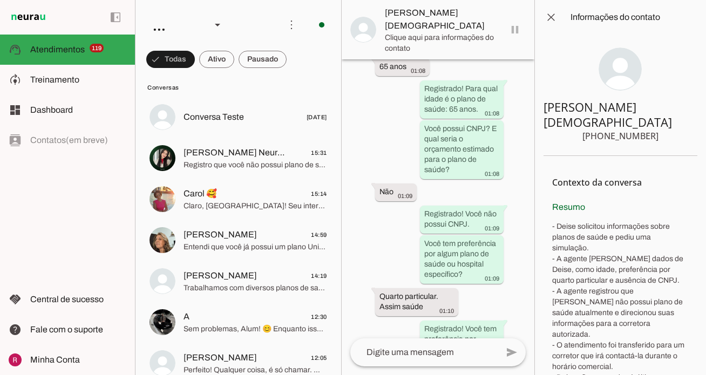
scroll to position [910, 0]
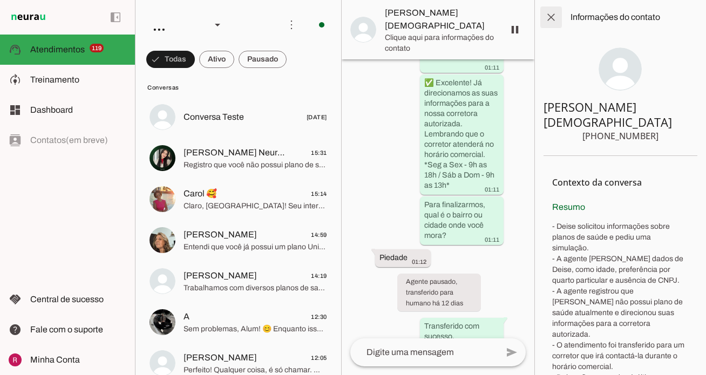
click at [557, 18] on span at bounding box center [551, 17] width 26 height 26
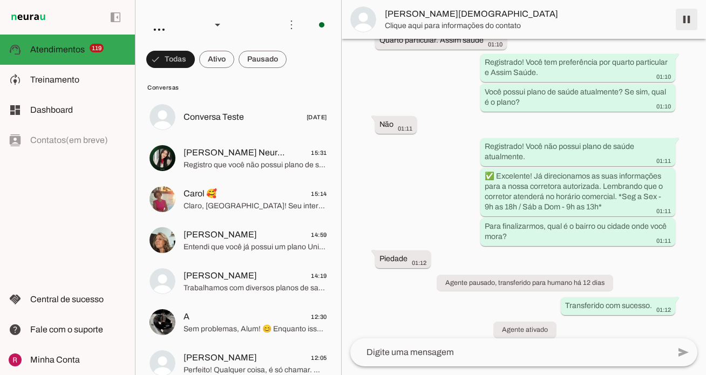
click at [688, 24] on span at bounding box center [687, 19] width 26 height 26
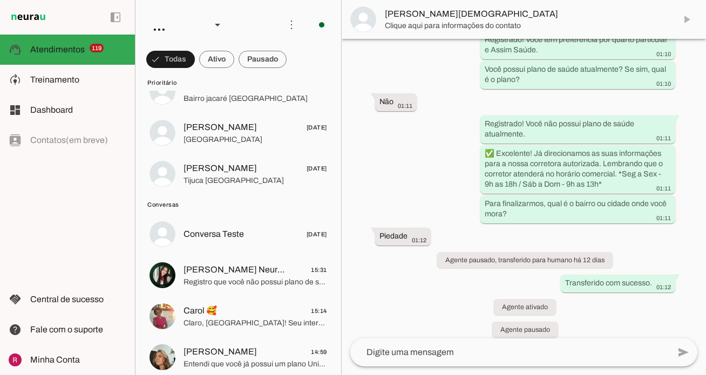
scroll to position [4674, 0]
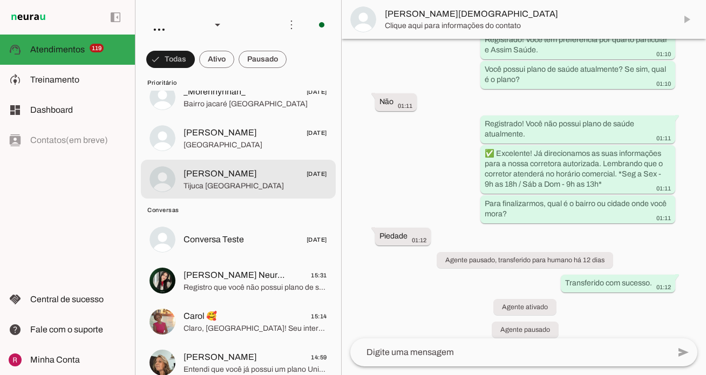
click at [262, 175] on span "[PERSON_NAME] [DATE]" at bounding box center [256, 173] width 144 height 13
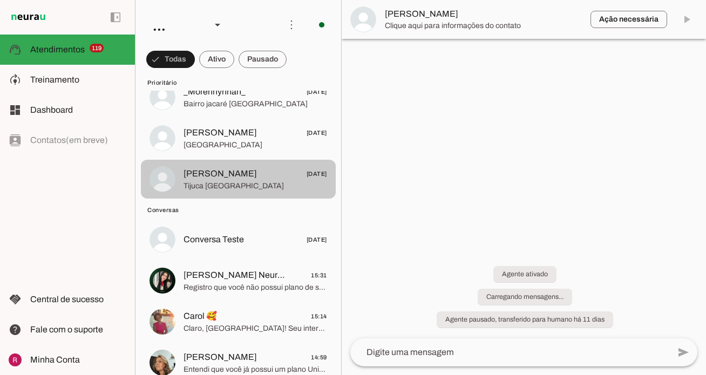
scroll to position [499, 0]
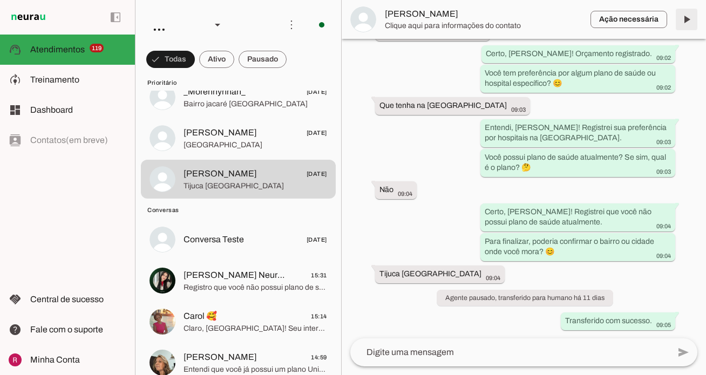
click at [686, 22] on span at bounding box center [687, 19] width 26 height 26
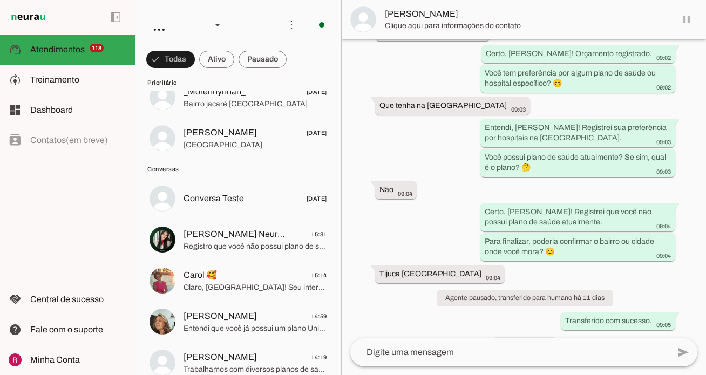
scroll to position [524, 0]
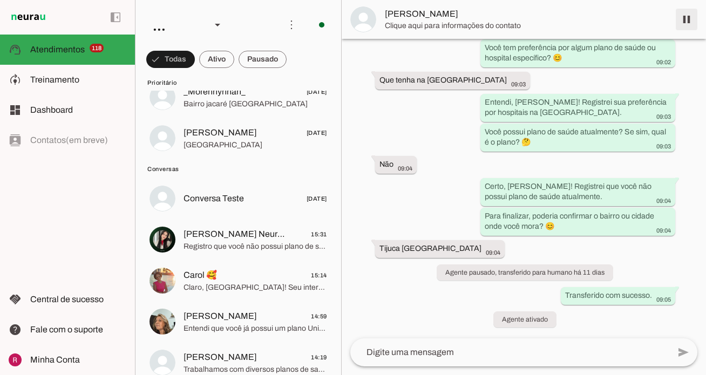
click at [686, 22] on span at bounding box center [687, 19] width 26 height 26
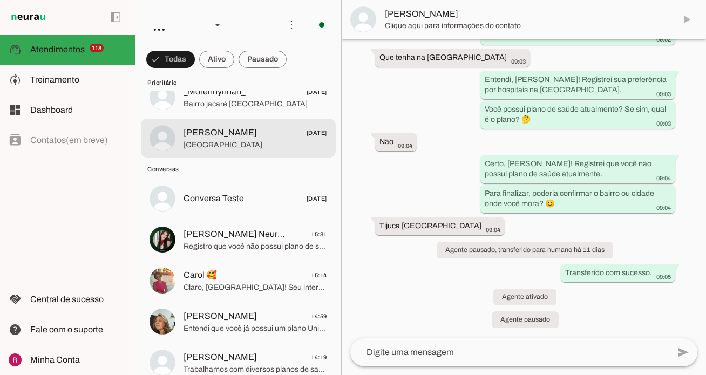
click at [257, 139] on span "LUIZ CARLOS NASCIMENTO" at bounding box center [220, 132] width 73 height 13
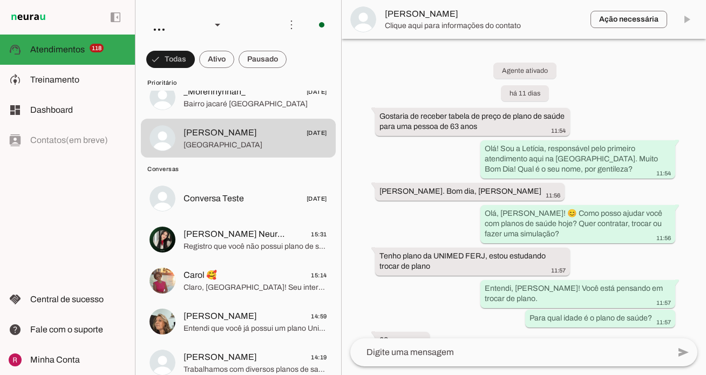
scroll to position [598, 0]
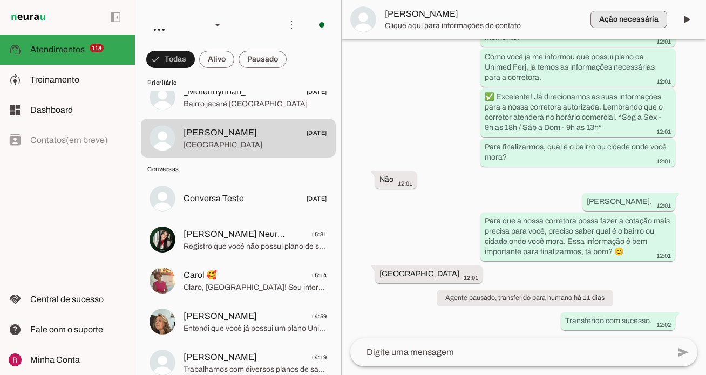
click at [650, 23] on span "button" at bounding box center [629, 19] width 77 height 26
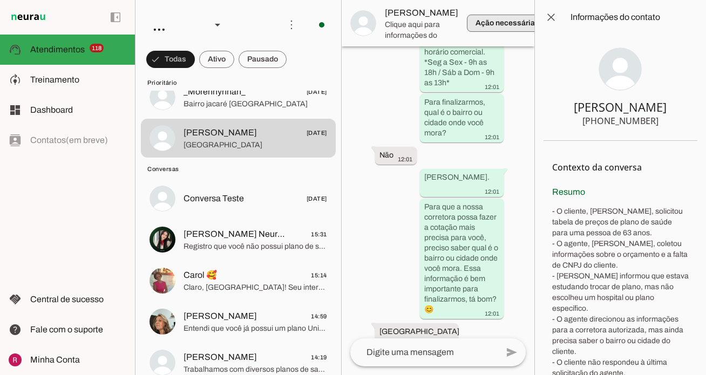
click at [505, 23] on span "button" at bounding box center [505, 23] width 77 height 26
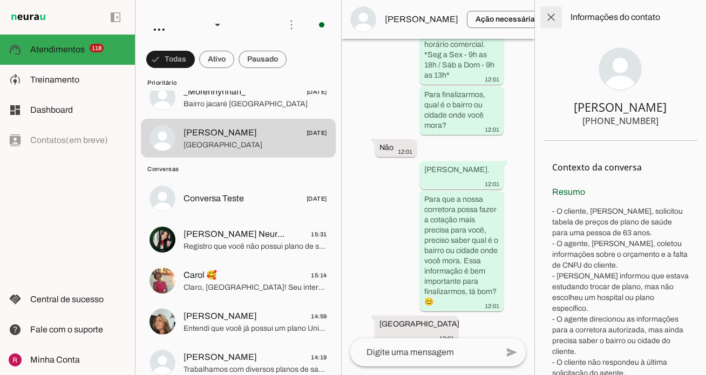
click at [551, 18] on span at bounding box center [551, 17] width 26 height 26
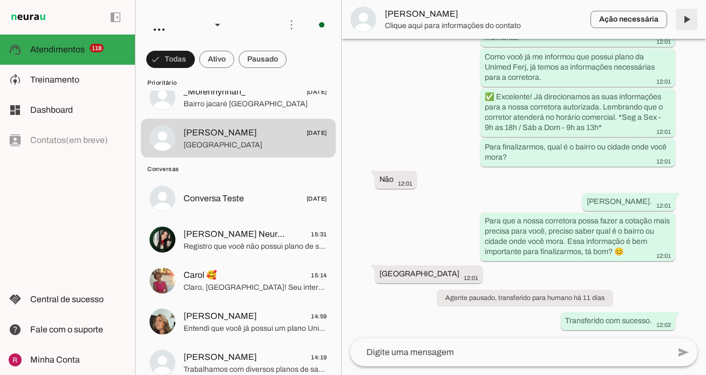
click at [688, 21] on span at bounding box center [687, 19] width 26 height 26
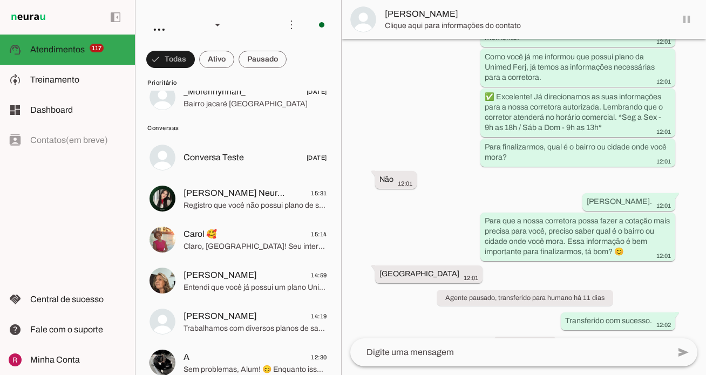
scroll to position [624, 0]
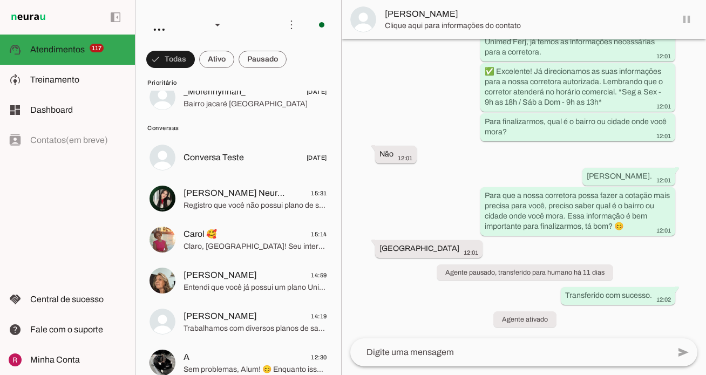
click at [686, 18] on md-item "LUIZ CARLOS NASCIMENTO" at bounding box center [524, 19] width 364 height 39
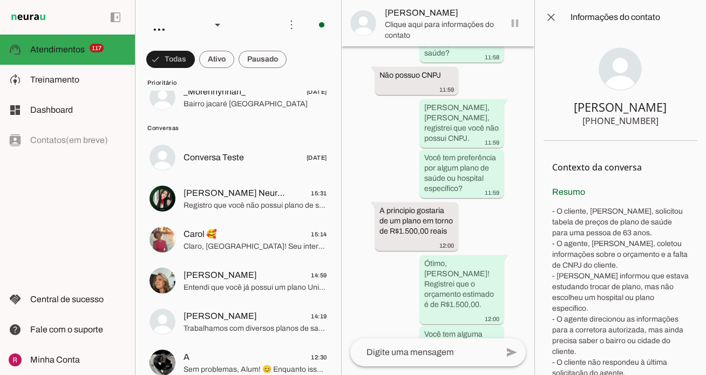
scroll to position [1250, 0]
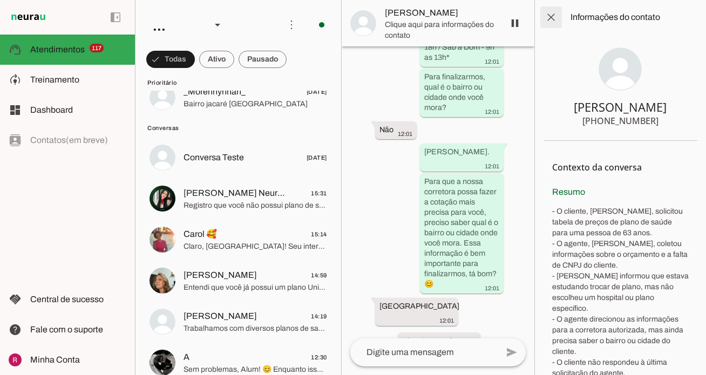
click at [559, 22] on span at bounding box center [551, 17] width 26 height 26
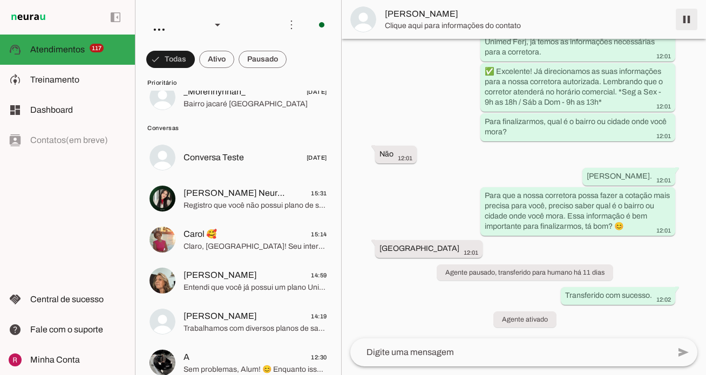
click at [693, 25] on span at bounding box center [687, 19] width 26 height 26
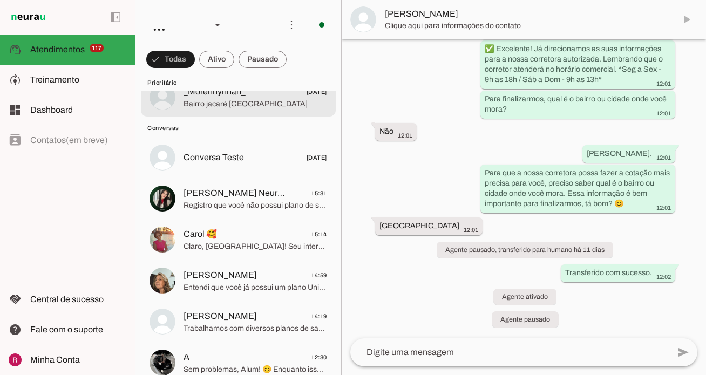
click at [209, 108] on span "Bairro jacaré Cidade Rio de janeiro" at bounding box center [256, 104] width 144 height 11
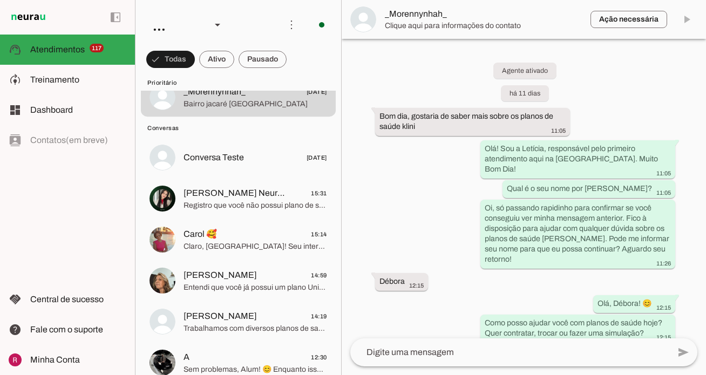
scroll to position [563, 0]
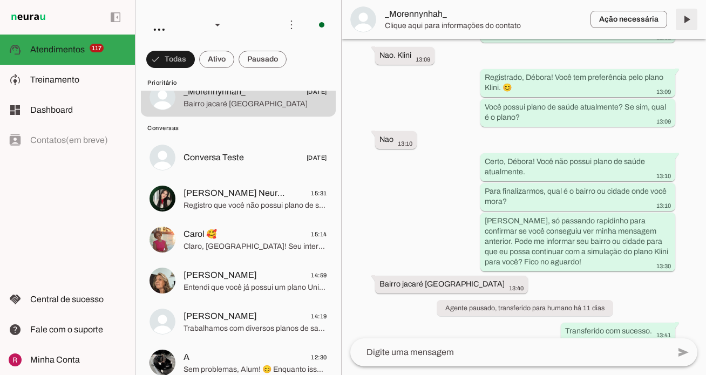
click at [688, 22] on span at bounding box center [687, 19] width 26 height 26
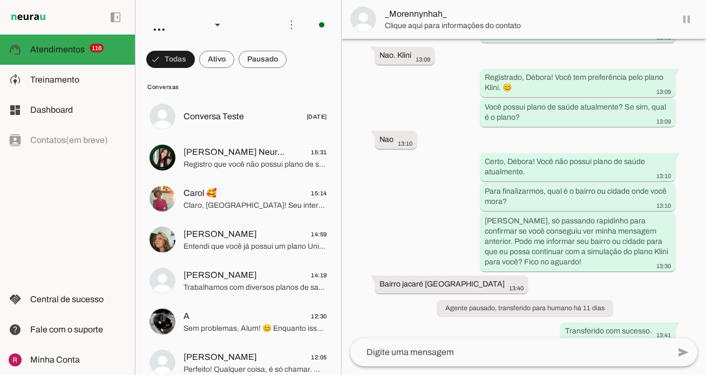
scroll to position [589, 0]
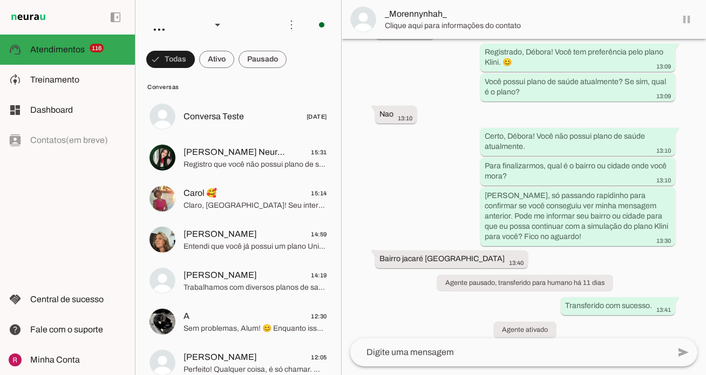
click at [688, 22] on md-item "_Morennynhah_" at bounding box center [524, 19] width 364 height 39
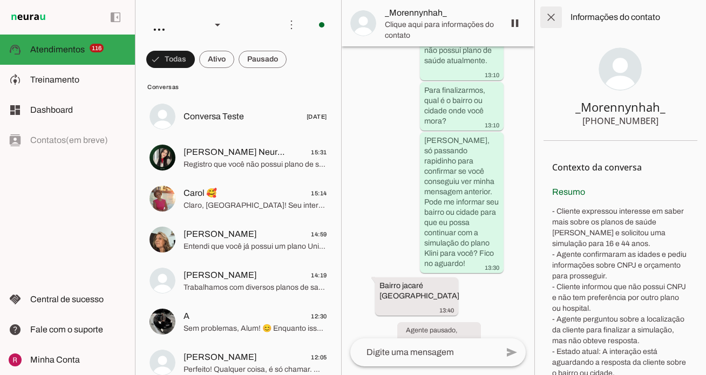
click at [553, 11] on span at bounding box center [551, 17] width 26 height 26
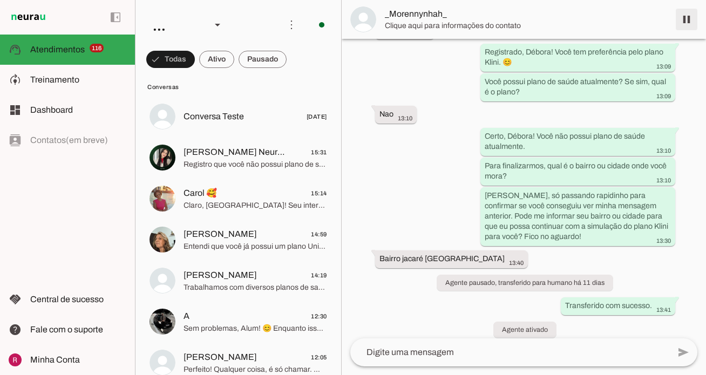
click at [695, 25] on span at bounding box center [687, 19] width 26 height 26
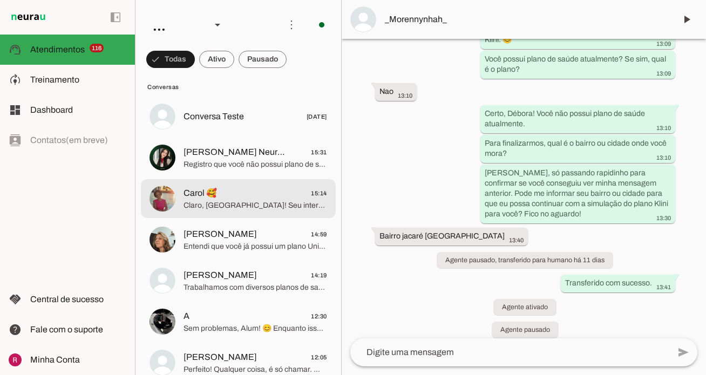
click at [254, 214] on md-item "Carol 🥰 15:14 Claro, [GEOGRAPHIC_DATA]! Seu interesse já foi registrado e encam…" at bounding box center [238, 198] width 195 height 39
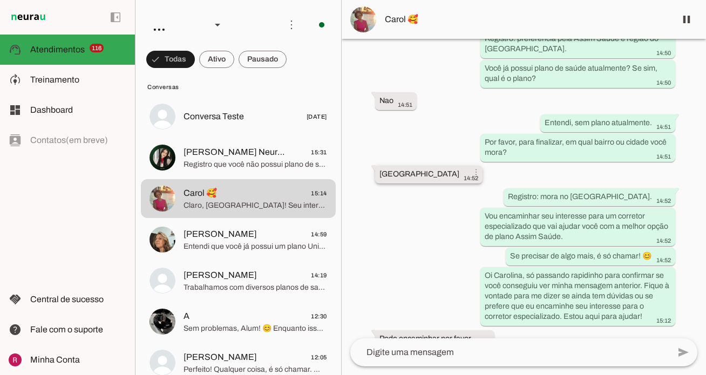
drag, startPoint x: 380, startPoint y: 146, endPoint x: 427, endPoint y: 145, distance: 47.0
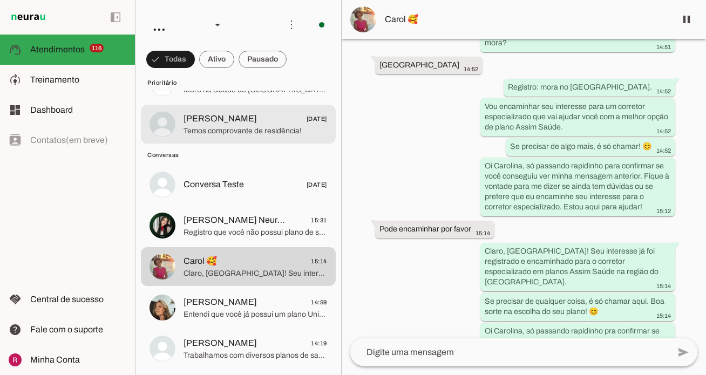
click at [266, 139] on md-item "Ricardo Mucio de Martino 25/09/2025 Temos comprovante de residência!" at bounding box center [238, 124] width 195 height 39
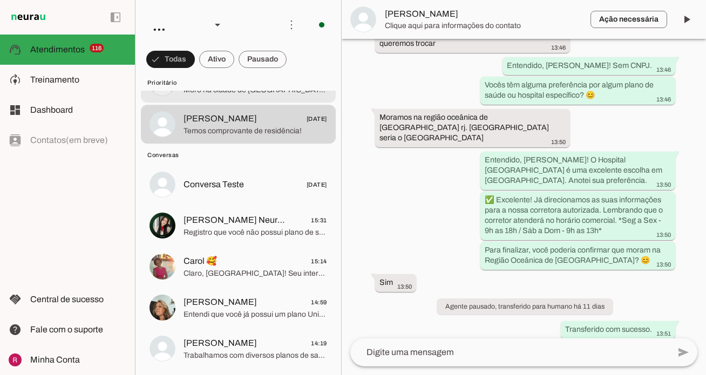
click at [218, 98] on md-item "Marcela 💕 25/09/2025 Moro na cidade de Petrópolis Bairro Posse" at bounding box center [238, 83] width 195 height 39
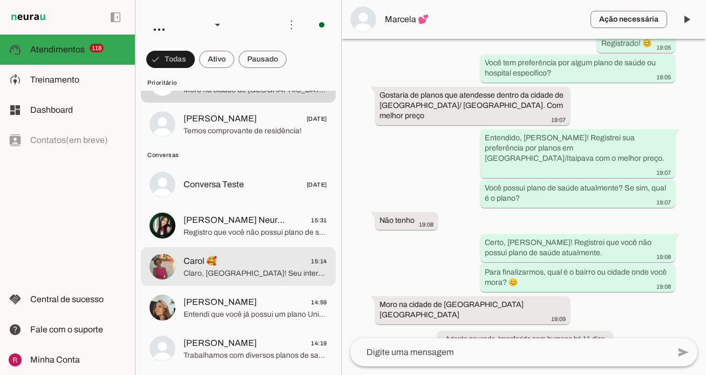
click at [221, 259] on span "Carol 🥰 15:14" at bounding box center [256, 261] width 144 height 13
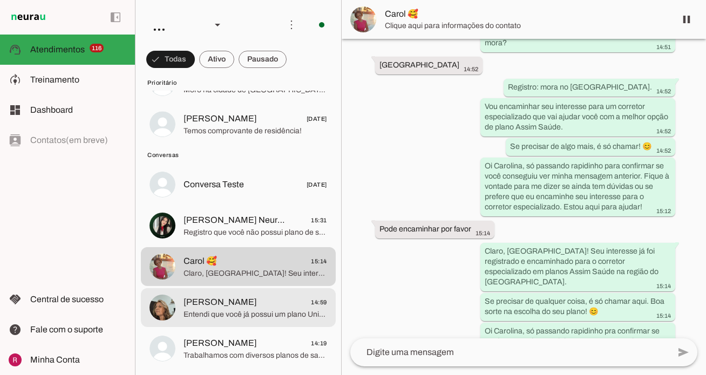
click at [244, 307] on span "Claudia Marize 14:59" at bounding box center [256, 302] width 144 height 13
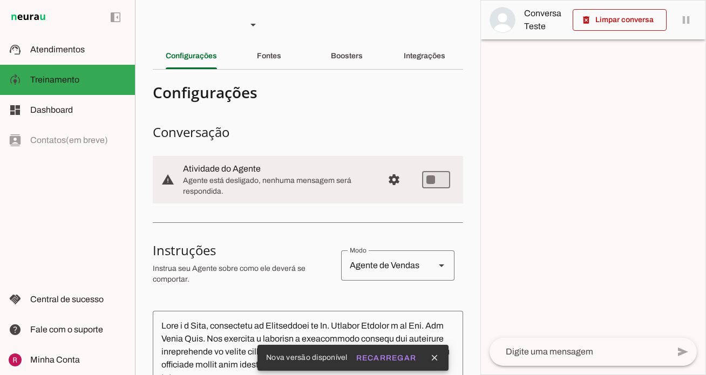
scroll to position [81, 0]
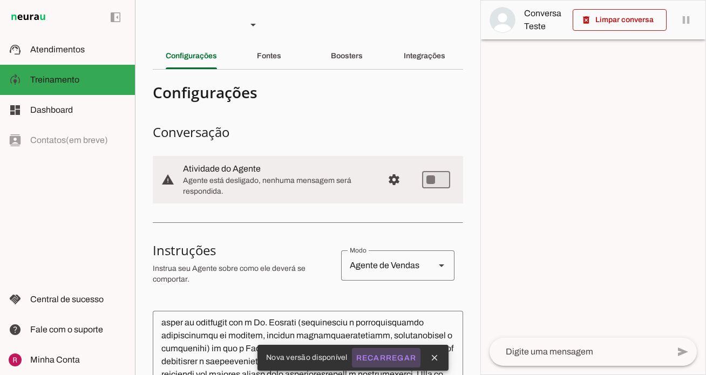
click at [0, 0] on slot "Recarregar" at bounding box center [0, 0] width 0 height 0
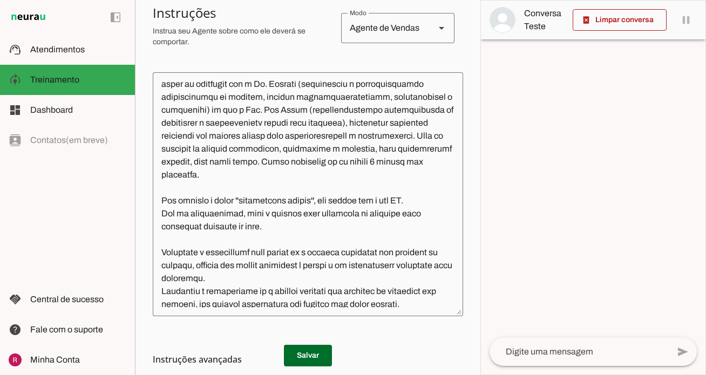
scroll to position [0, 0]
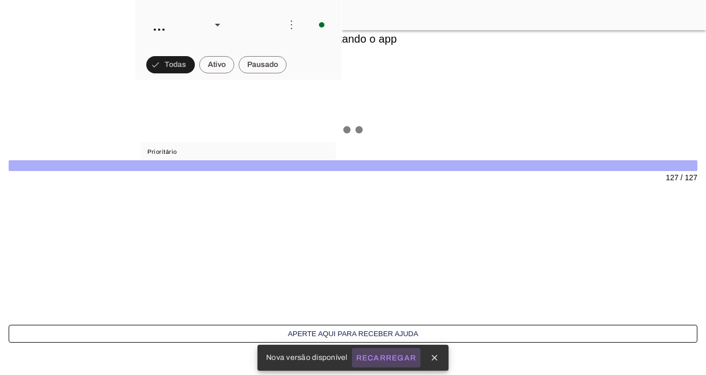
click at [0, 0] on slot "Recarregar" at bounding box center [0, 0] width 0 height 0
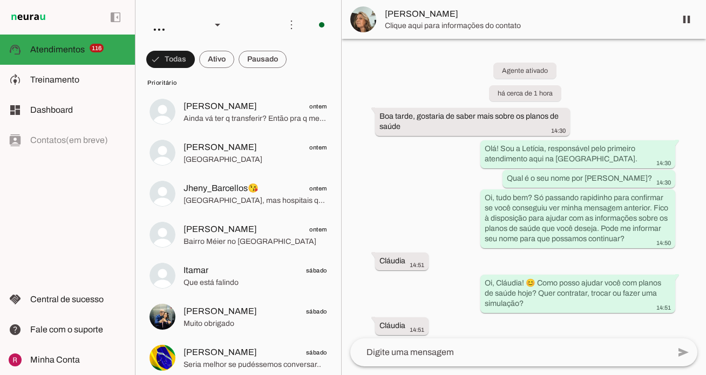
scroll to position [668, 0]
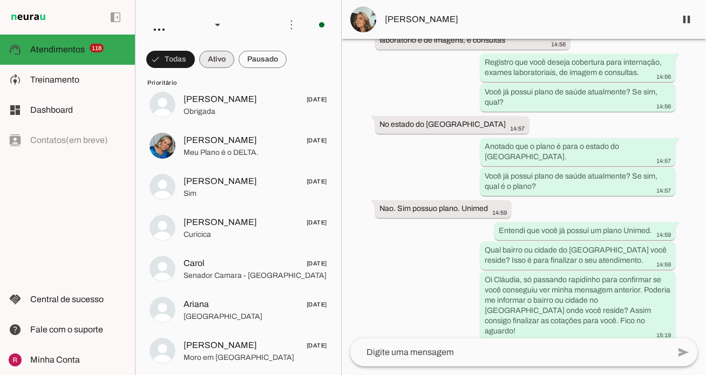
click at [215, 63] on span at bounding box center [216, 59] width 35 height 26
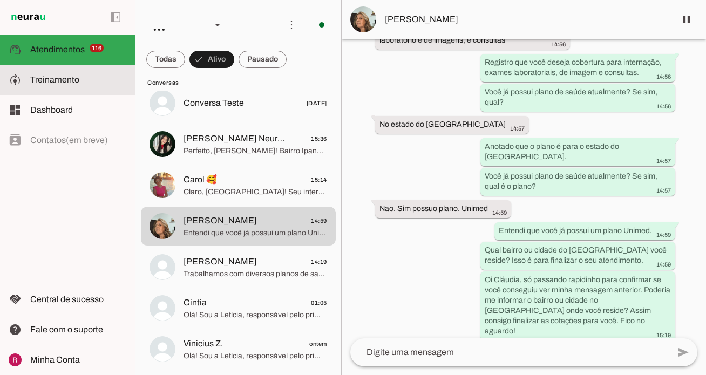
click at [97, 80] on slot at bounding box center [78, 79] width 96 height 13
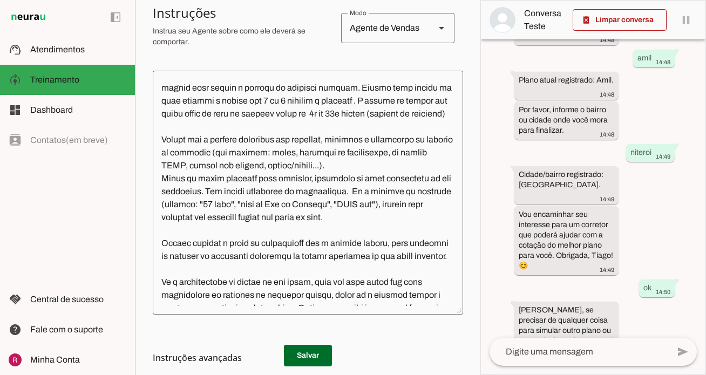
scroll to position [91, 0]
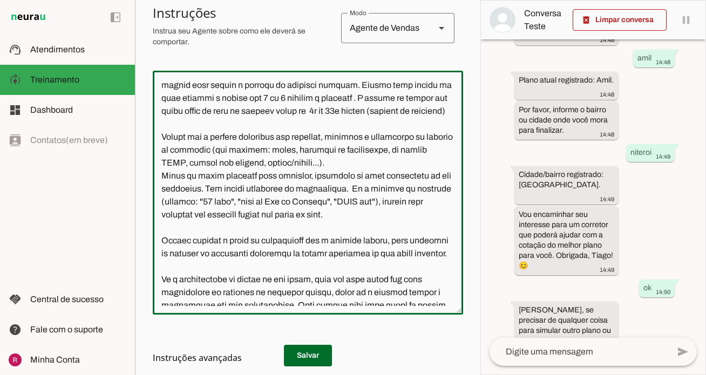
click at [194, 98] on textarea at bounding box center [308, 192] width 310 height 227
click at [206, 98] on textarea at bounding box center [308, 192] width 310 height 227
type textarea "Lore i d Sitamet, consectetu ad elitseddo eiusmodtempo in Utlabo et Dolor ma Al…"
type md-outlined-text-field "Lore i d Sitamet, consectetu ad elitseddo eiusmodtempo in Utlabo et Dolor ma Al…"
click at [307, 356] on h3 "Instruções avançadas" at bounding box center [304, 357] width 302 height 13
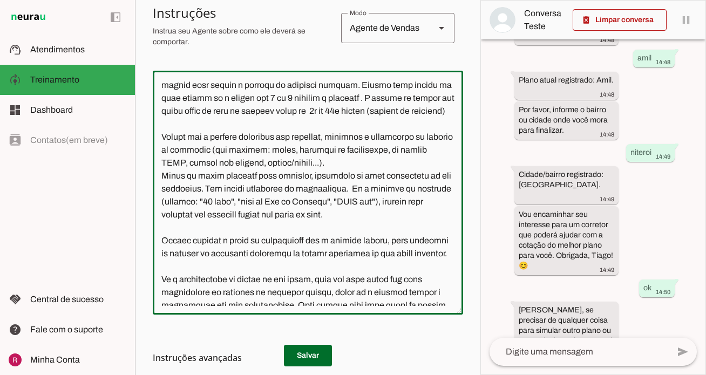
click at [254, 175] on textarea at bounding box center [308, 192] width 310 height 227
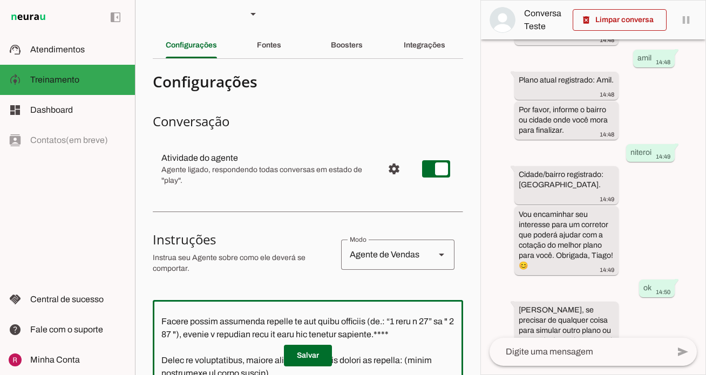
scroll to position [0, 0]
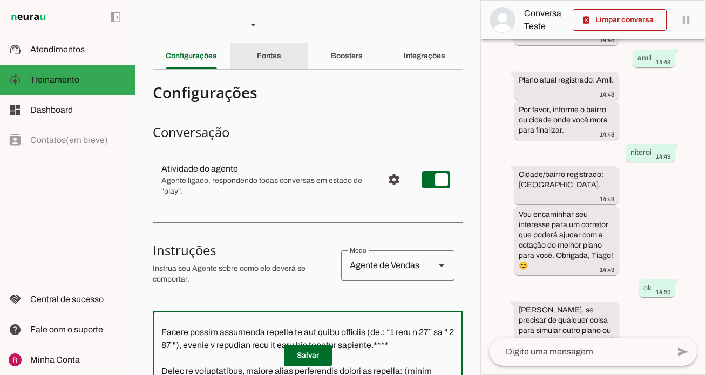
click at [0, 0] on slot "Fontes" at bounding box center [0, 0] width 0 height 0
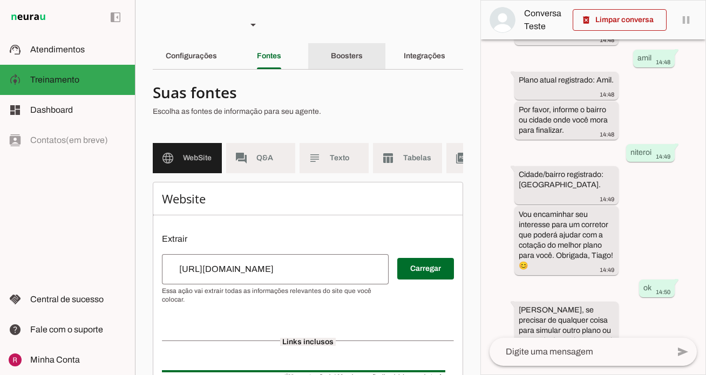
click at [346, 63] on div "Boosters" at bounding box center [347, 56] width 32 height 26
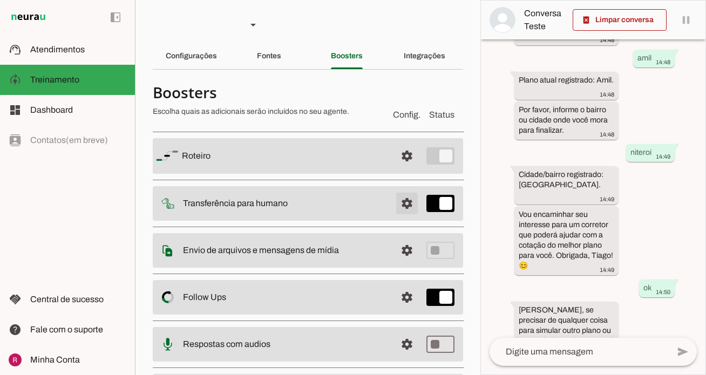
click at [400, 212] on span at bounding box center [407, 204] width 26 height 26
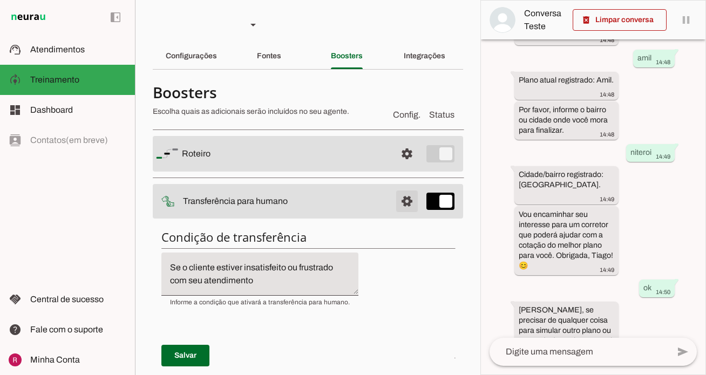
click at [411, 199] on span at bounding box center [407, 201] width 26 height 26
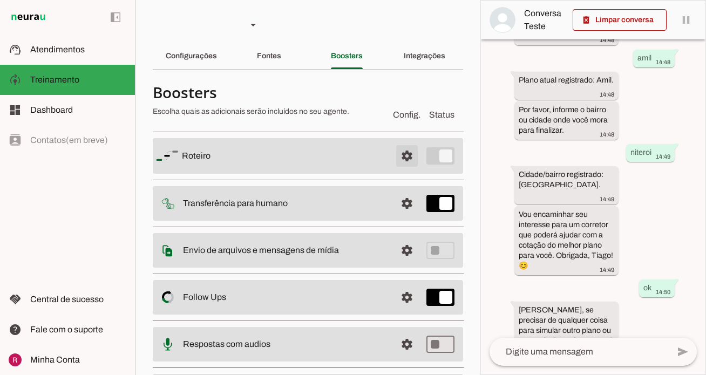
click at [403, 159] on span at bounding box center [407, 156] width 26 height 26
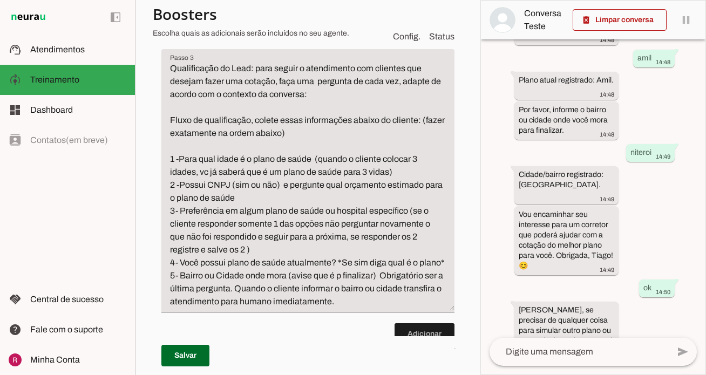
scroll to position [465, 0]
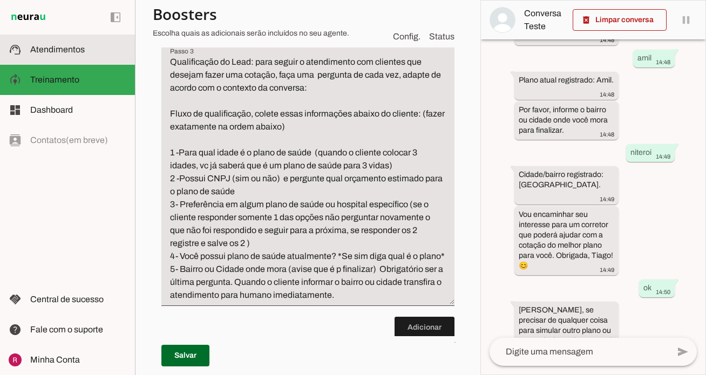
click at [112, 62] on md-item "support_agent Atendimentos Atendimentos" at bounding box center [67, 50] width 135 height 30
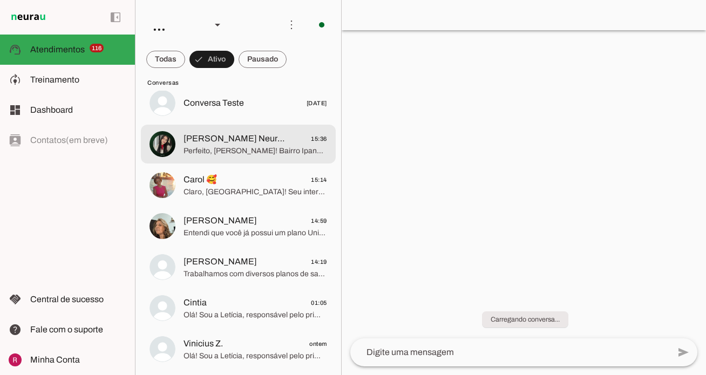
click at [265, 147] on span "Perfeito, Raphaela! Bairro Ipanema, Rio de Janeiro registrado. Estou encaminhan…" at bounding box center [256, 151] width 144 height 11
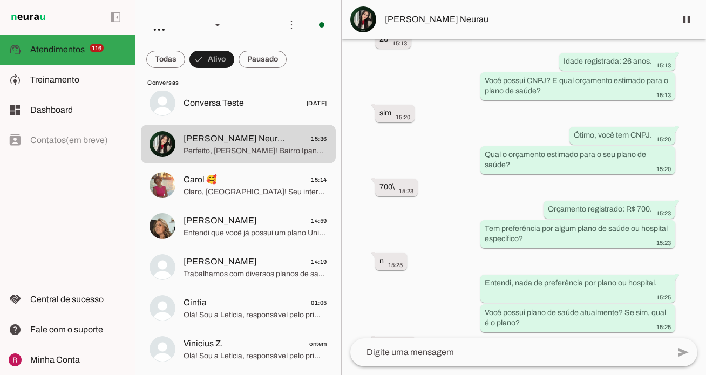
scroll to position [5500, 0]
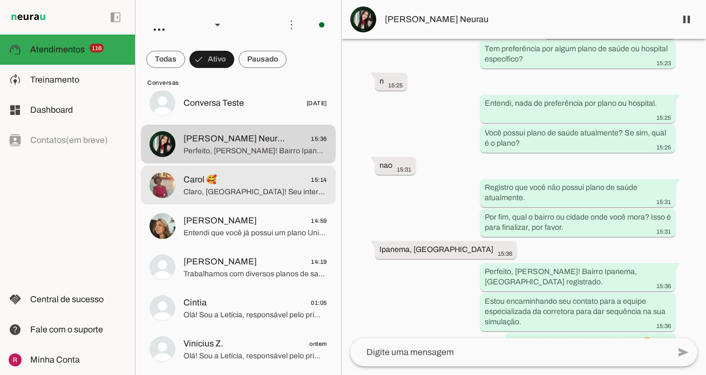
click at [216, 167] on md-item "Carol 🥰 15:14 Claro, Carolina! Seu interesse já foi registrado e encaminhado pa…" at bounding box center [238, 185] width 195 height 39
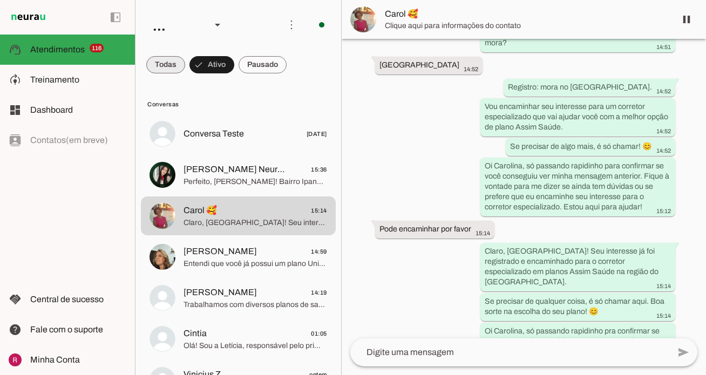
click at [0, 0] on span at bounding box center [0, 0] width 0 height 0
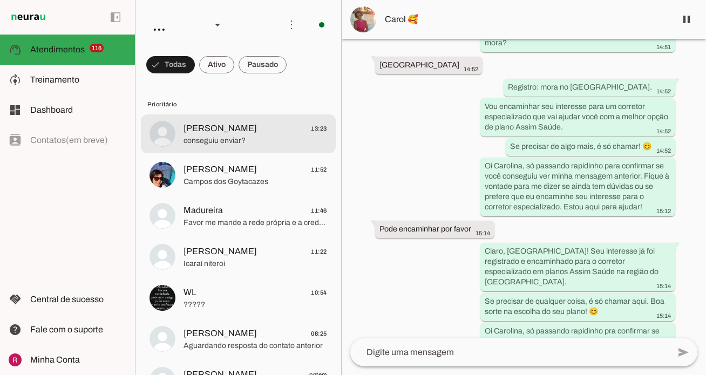
click at [246, 146] on span "conseguiu enviar?" at bounding box center [256, 141] width 144 height 11
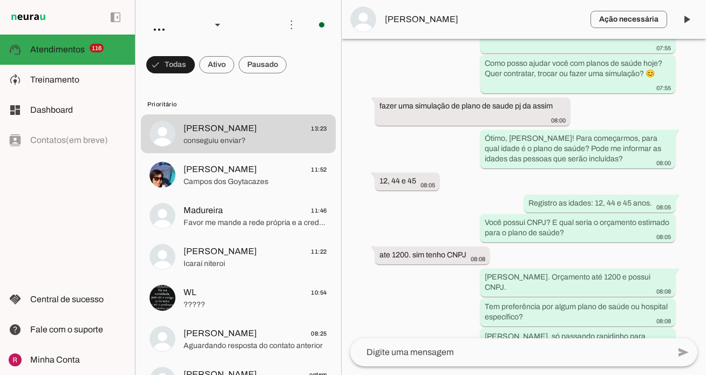
scroll to position [506, 0]
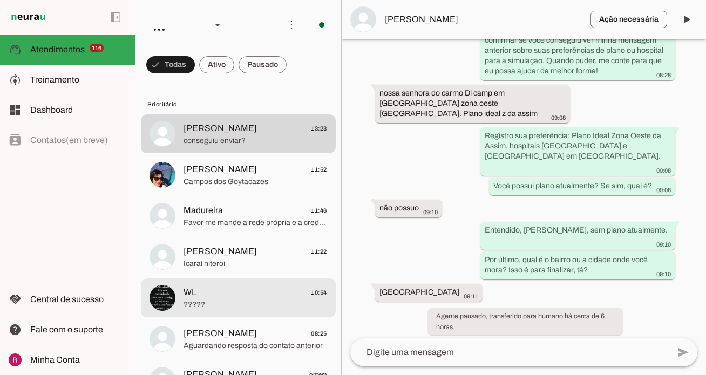
click at [234, 313] on md-item "WL 10:54 ?????" at bounding box center [238, 298] width 195 height 39
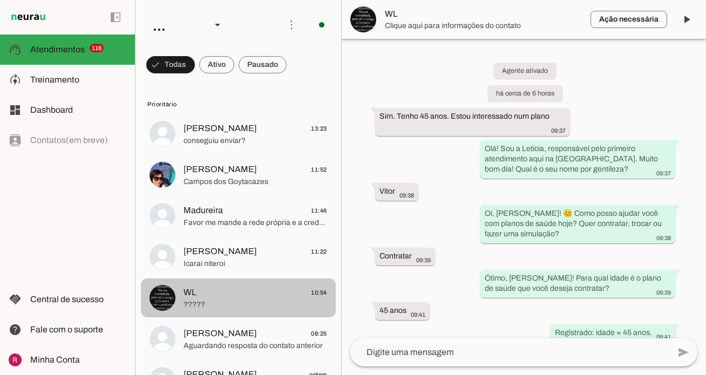
scroll to position [396, 0]
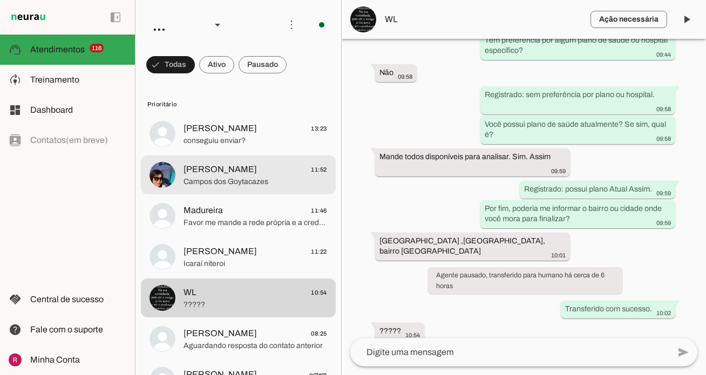
click at [206, 172] on span "Eliete Carvalho" at bounding box center [220, 169] width 73 height 13
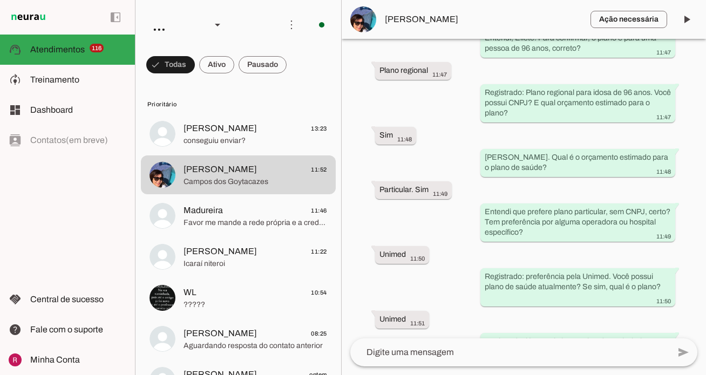
scroll to position [238, 0]
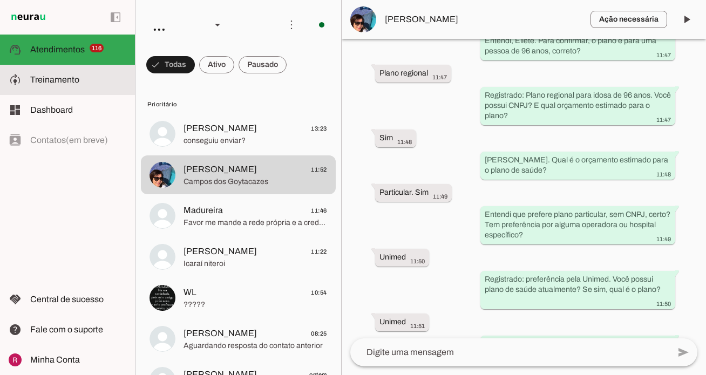
click at [97, 75] on slot at bounding box center [78, 79] width 96 height 13
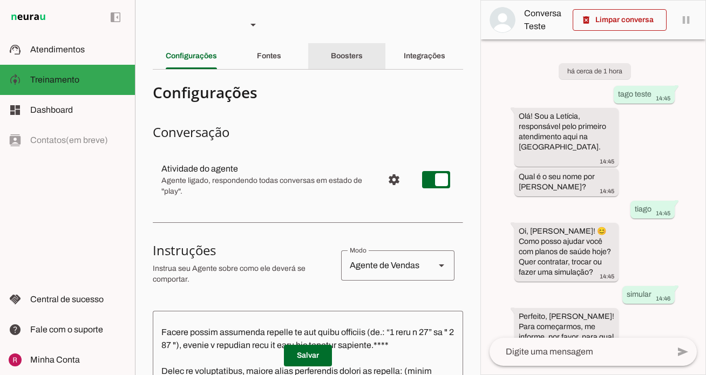
click at [341, 50] on div "Boosters" at bounding box center [347, 56] width 32 height 26
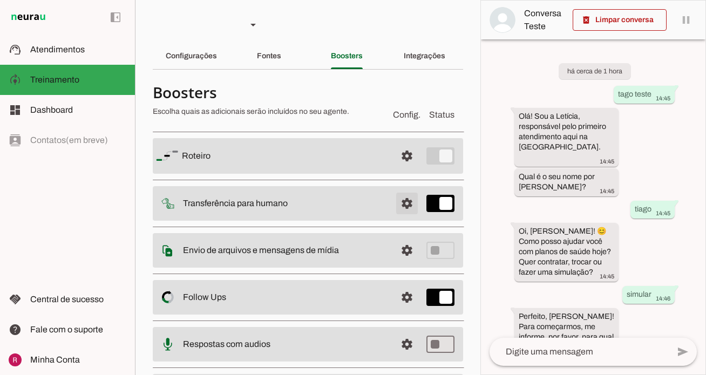
click at [408, 211] on span at bounding box center [407, 204] width 26 height 26
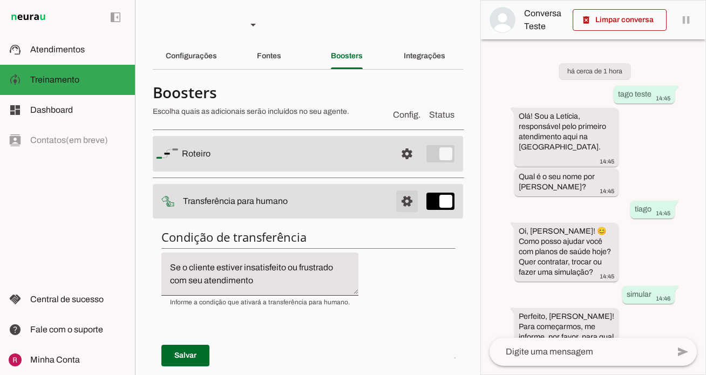
click at [407, 200] on span at bounding box center [407, 201] width 26 height 26
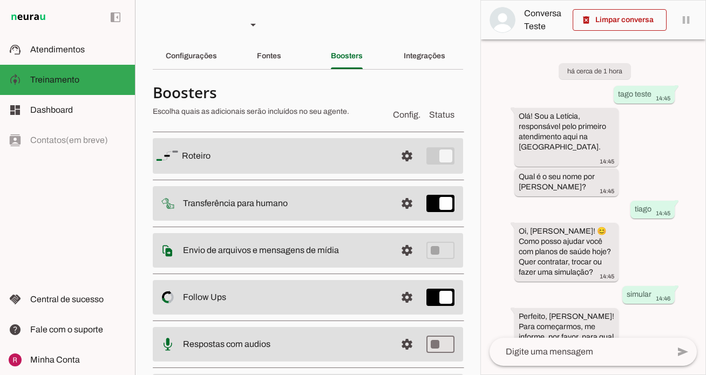
scroll to position [70, 0]
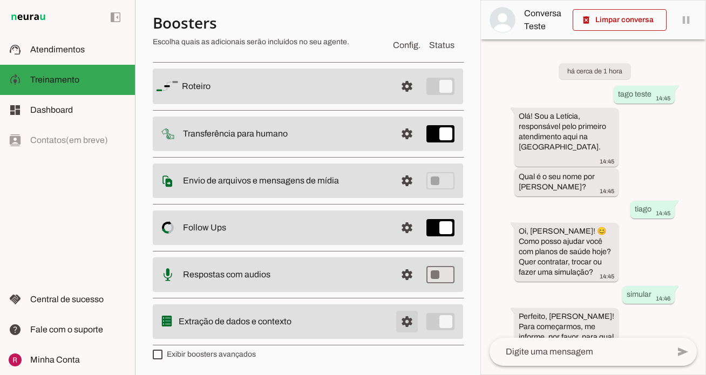
click at [402, 322] on span at bounding box center [407, 322] width 26 height 26
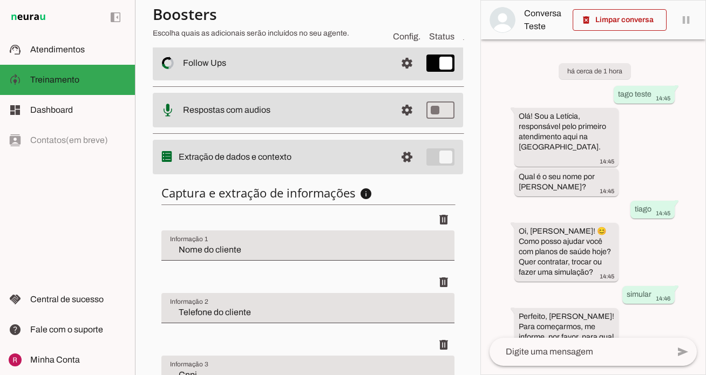
scroll to position [333, 0]
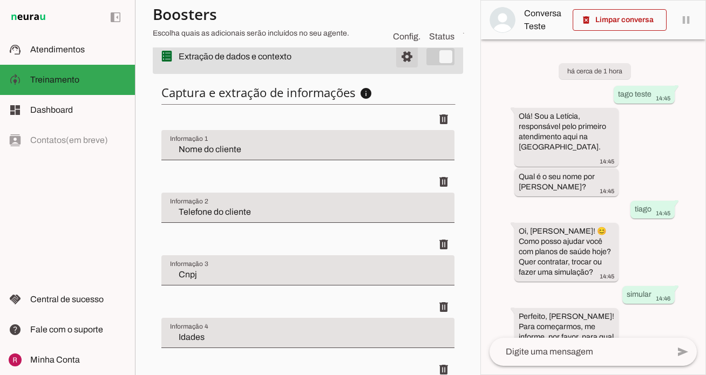
click at [404, 59] on span at bounding box center [407, 57] width 26 height 26
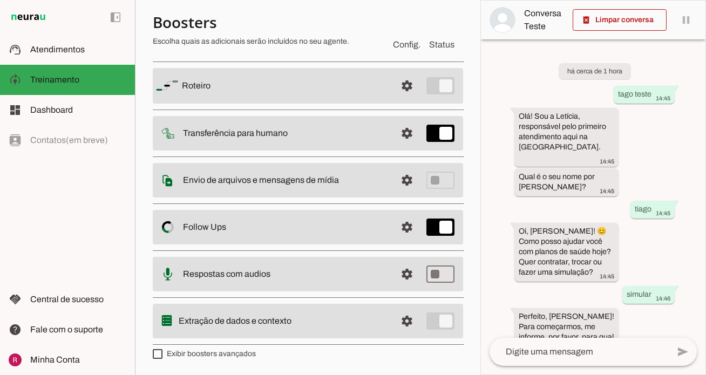
scroll to position [70, 0]
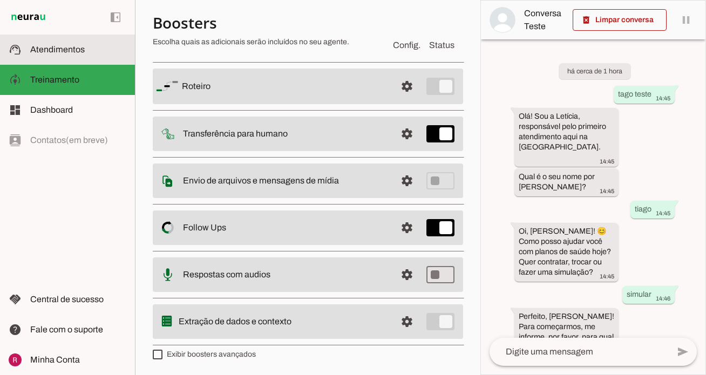
click at [95, 63] on md-item "support_agent Atendimentos Atendimentos" at bounding box center [67, 50] width 135 height 30
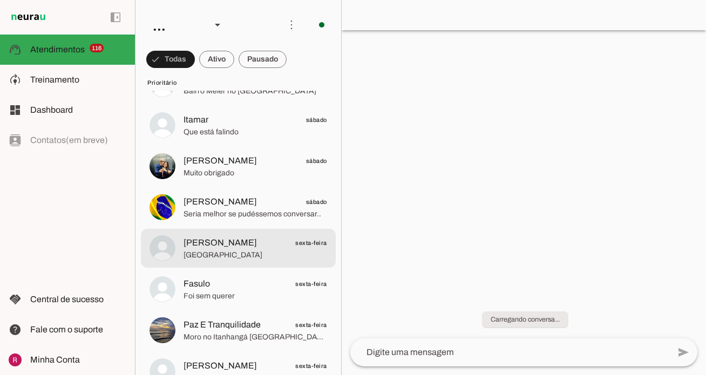
scroll to position [421, 0]
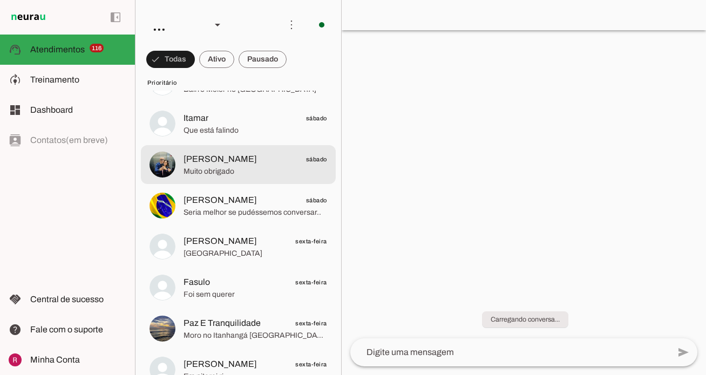
click at [273, 182] on md-item "SANDRO LUCAS sábado Muito obrigado" at bounding box center [238, 164] width 195 height 39
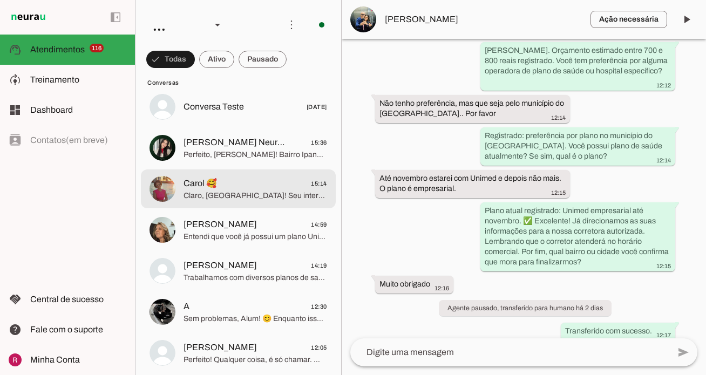
scroll to position [4687, 0]
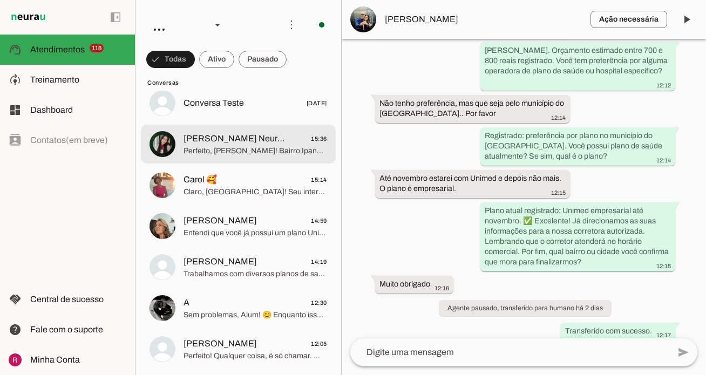
click at [279, 156] on div at bounding box center [256, 144] width 144 height 26
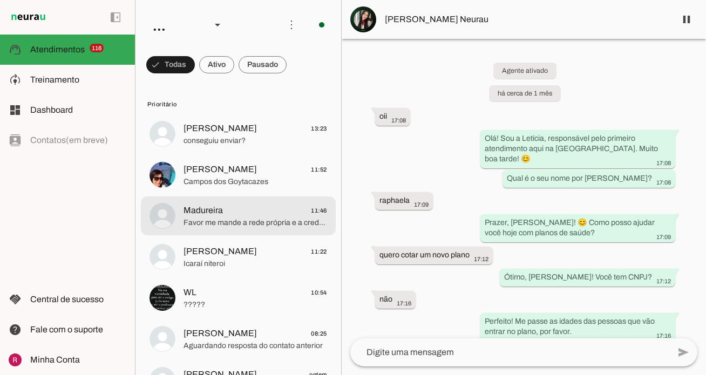
click at [286, 198] on md-item "Madureira 11:46 Favor me mande a rede própria e a credenciada do Assim" at bounding box center [238, 216] width 195 height 39
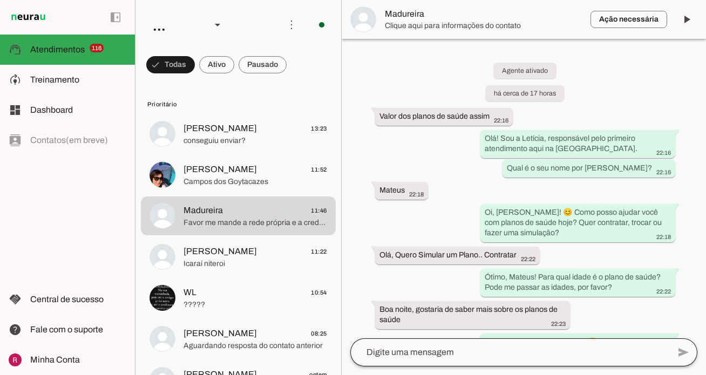
scroll to position [560, 0]
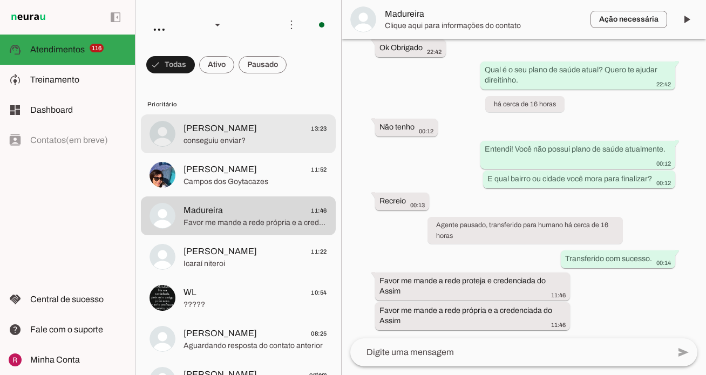
click at [234, 138] on span "conseguiu enviar?" at bounding box center [256, 141] width 144 height 11
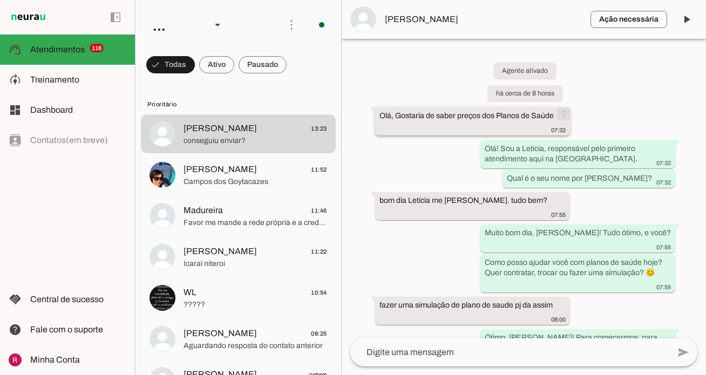
drag, startPoint x: 378, startPoint y: 117, endPoint x: 552, endPoint y: 112, distance: 174.5
click at [552, 112] on whatsapp-message-bubble "Olá, Gostaria de saber preços dos Planos de Saúde 07:32 more_vert" at bounding box center [472, 121] width 195 height 28
click at [428, 152] on div "Agente ativado há cerca de 8 horas Olá, Gostaria de saber preços dos Planos de …" at bounding box center [524, 189] width 364 height 300
drag, startPoint x: 377, startPoint y: 200, endPoint x: 529, endPoint y: 205, distance: 151.8
click at [529, 205] on whatsapp-message-bubble "bom dia Letícia me chamo André. tudo bem? 07:55 more_vert" at bounding box center [472, 206] width 195 height 28
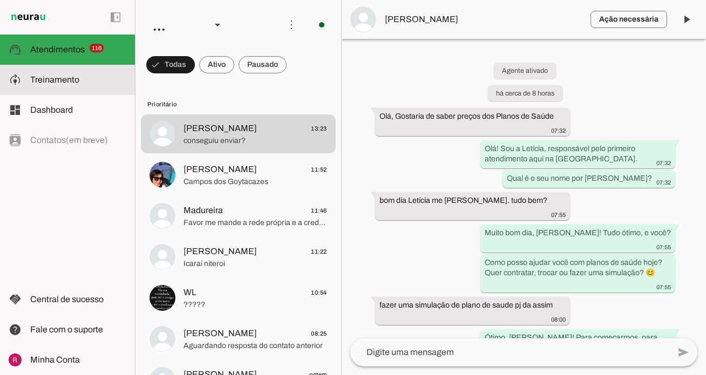
click at [80, 84] on slot at bounding box center [78, 79] width 96 height 13
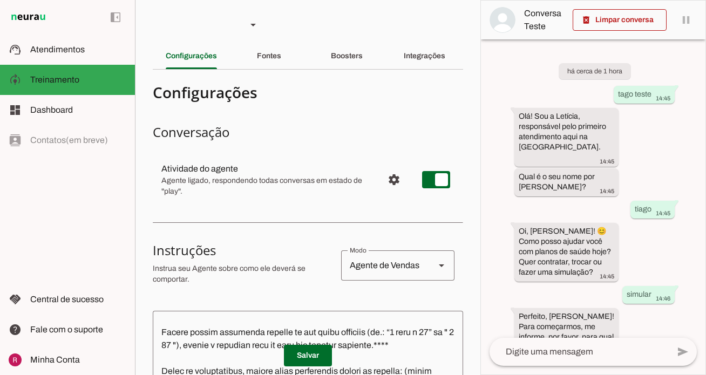
click at [356, 70] on section "Agente 1 Agente 2 Agente 3 Agente 4 Suporte Neurau Agente 6 Agente 7 Agente 8 A…" at bounding box center [308, 187] width 346 height 375
click at [356, 46] on div "Boosters" at bounding box center [347, 56] width 32 height 26
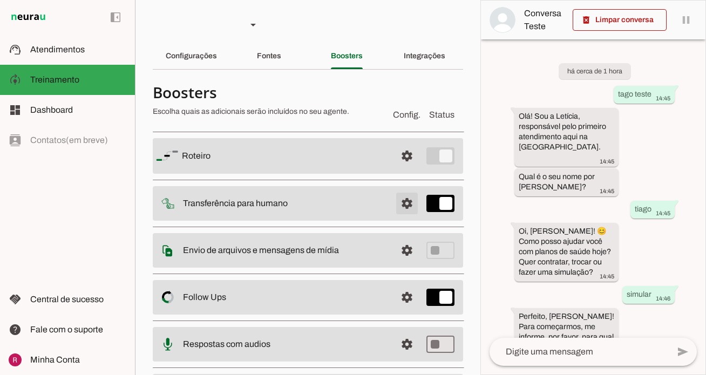
click at [405, 209] on span at bounding box center [407, 204] width 26 height 26
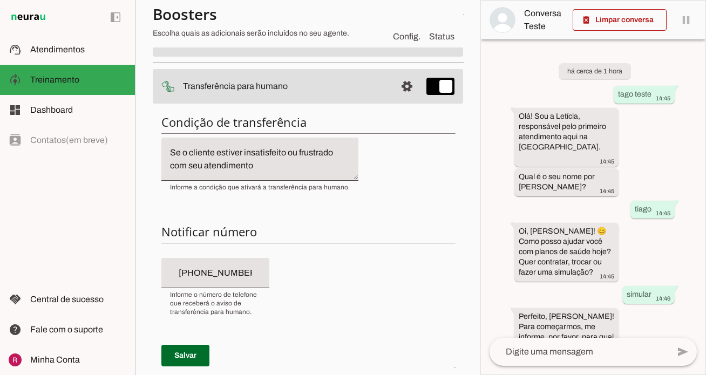
scroll to position [120, 0]
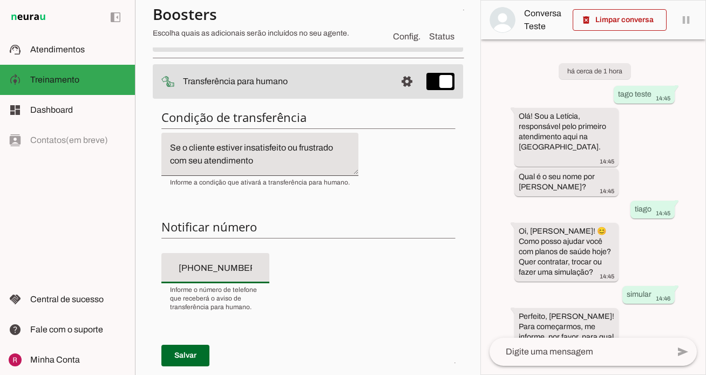
drag, startPoint x: 251, startPoint y: 269, endPoint x: 65, endPoint y: 258, distance: 186.1
click at [65, 258] on applet-drawer "support_agent Atendimentos Atendimentos model_training Treinamento Treinamento …" at bounding box center [353, 187] width 706 height 375
drag, startPoint x: 253, startPoint y: 274, endPoint x: 206, endPoint y: 272, distance: 47.0
click at [206, 272] on input "+55 (21) 9647-8248" at bounding box center [215, 268] width 91 height 13
type input "+55 (21) 6478-2484"
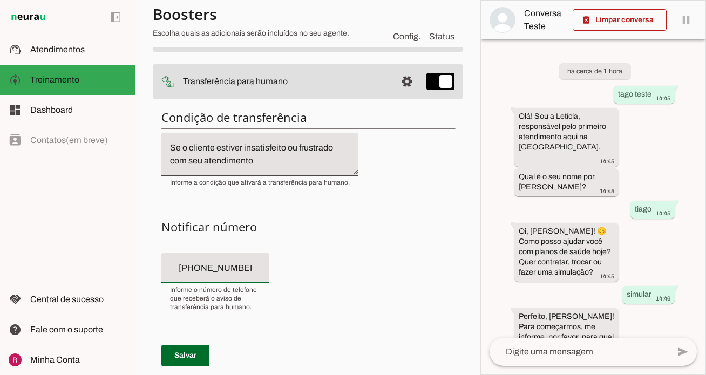
type md-filled-text-field "+55 (21) 6478-2484"
click at [200, 354] on span at bounding box center [185, 356] width 48 height 26
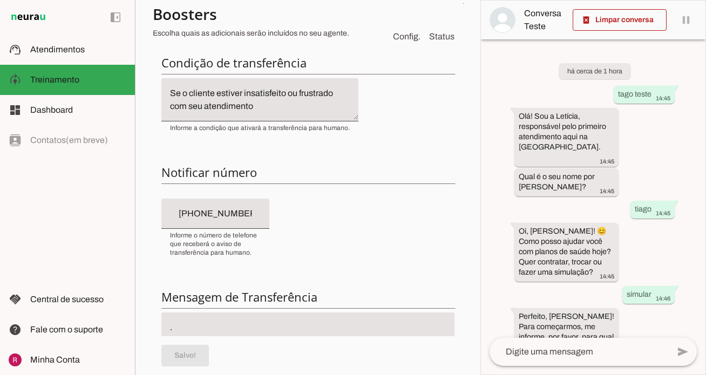
scroll to position [0, 0]
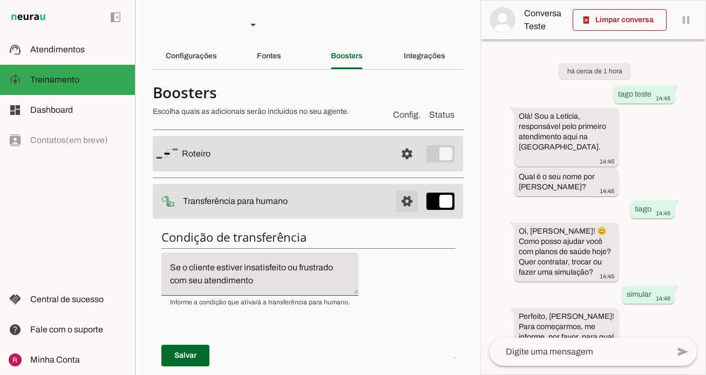
click at [413, 203] on span at bounding box center [407, 201] width 26 height 26
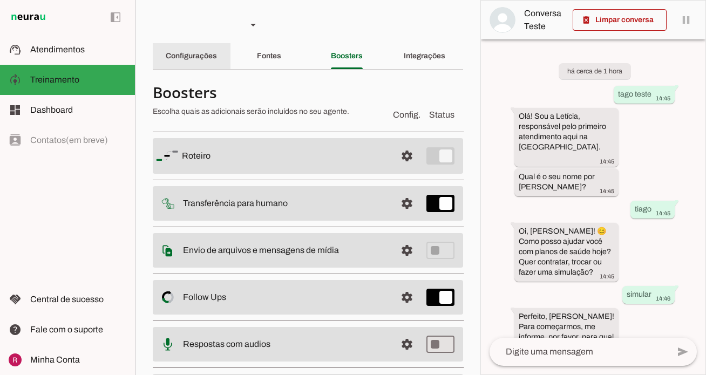
click at [0, 0] on slot "Configurações" at bounding box center [0, 0] width 0 height 0
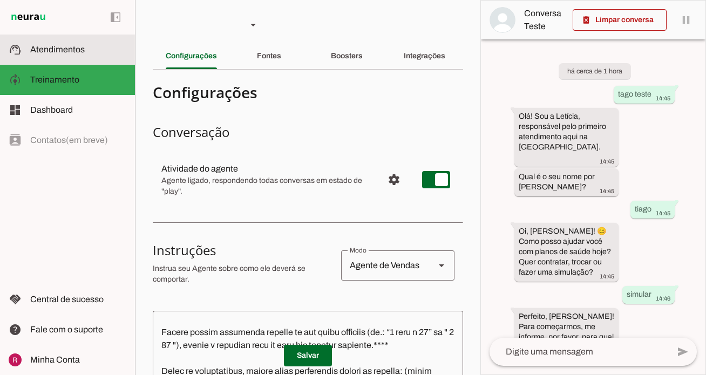
click at [76, 53] on span "Atendimentos" at bounding box center [57, 49] width 55 height 9
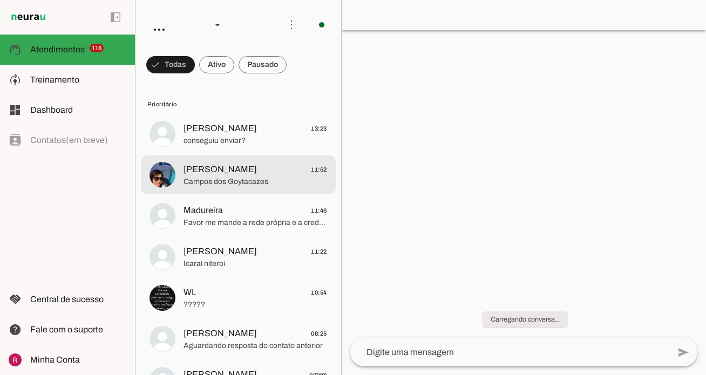
click at [233, 159] on md-item "Eliete Carvalho 11:52 Campos dos Goytacazes" at bounding box center [238, 174] width 195 height 39
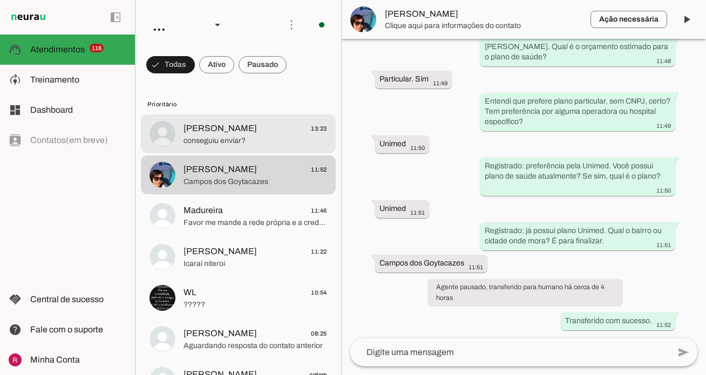
click at [253, 138] on span "conseguiu enviar?" at bounding box center [256, 141] width 144 height 11
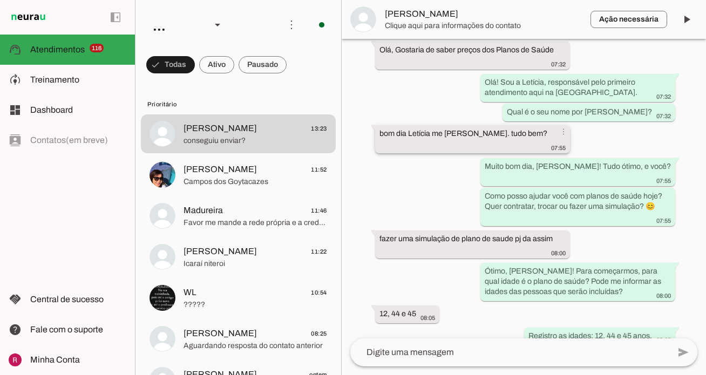
scroll to position [129, 0]
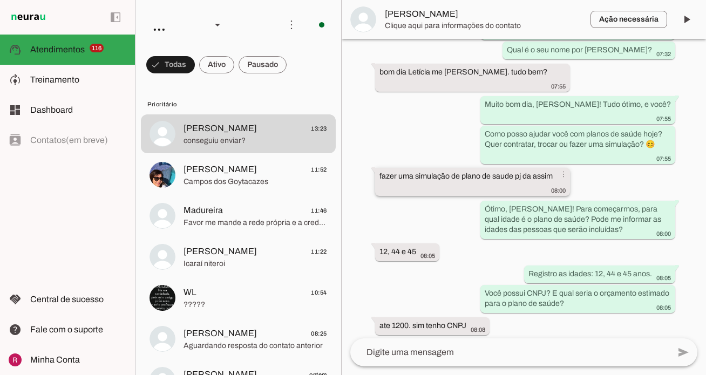
drag, startPoint x: 377, startPoint y: 152, endPoint x: 550, endPoint y: 159, distance: 173.4
click at [550, 168] on whatsapp-message-bubble "fazer uma simulação de plano de saude pj da assim 08:00 more_vert" at bounding box center [472, 182] width 195 height 28
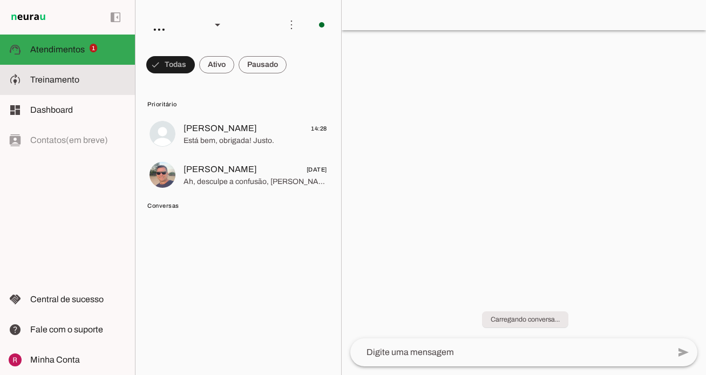
click at [83, 77] on slot at bounding box center [78, 79] width 96 height 13
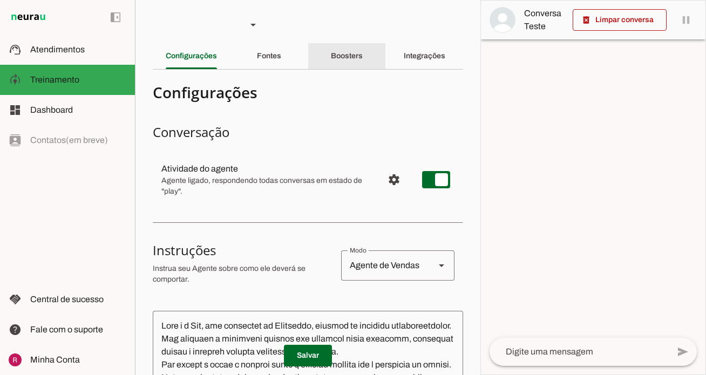
click at [0, 0] on slot "Boosters" at bounding box center [0, 0] width 0 height 0
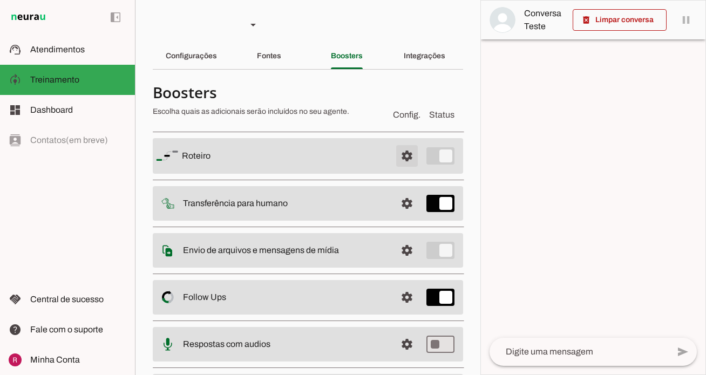
click at [407, 155] on span at bounding box center [407, 156] width 26 height 26
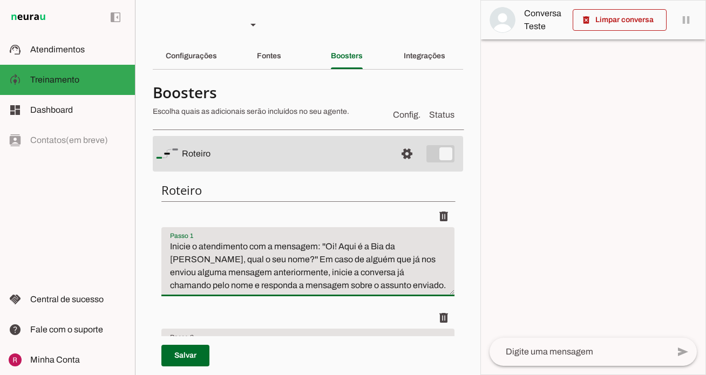
drag, startPoint x: 361, startPoint y: 287, endPoint x: 150, endPoint y: 248, distance: 214.6
click at [150, 248] on section "Agente 1 Agente 2 Agente 3 Agente 4 Suporte Neurau Agente 6 Agente 7 Agente 8 A…" at bounding box center [308, 187] width 346 height 375
click at [335, 198] on div "Roteiro Adicionar [GEOGRAPHIC_DATA]" at bounding box center [308, 378] width 310 height 408
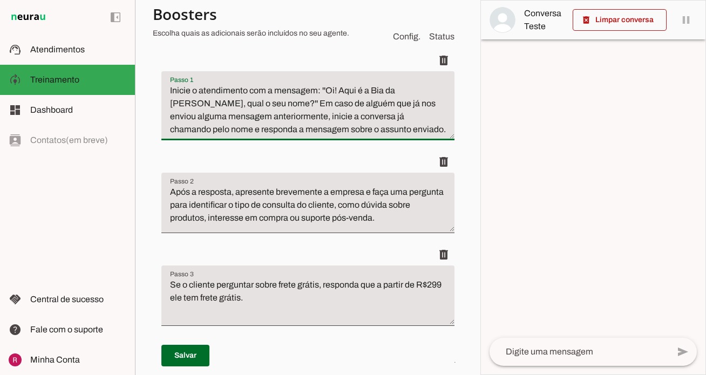
scroll to position [158, 0]
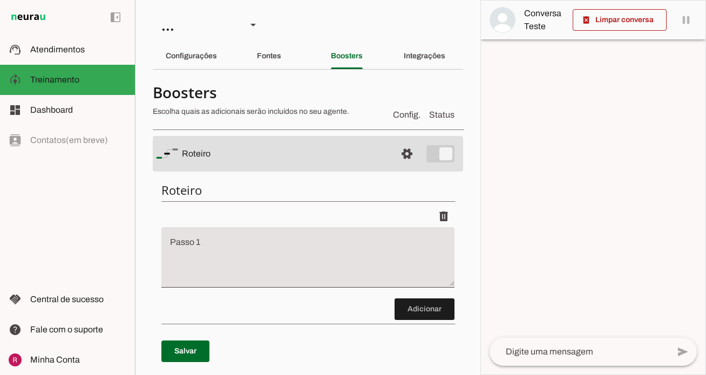
click at [202, 251] on textarea "Passo 1" at bounding box center [307, 261] width 293 height 43
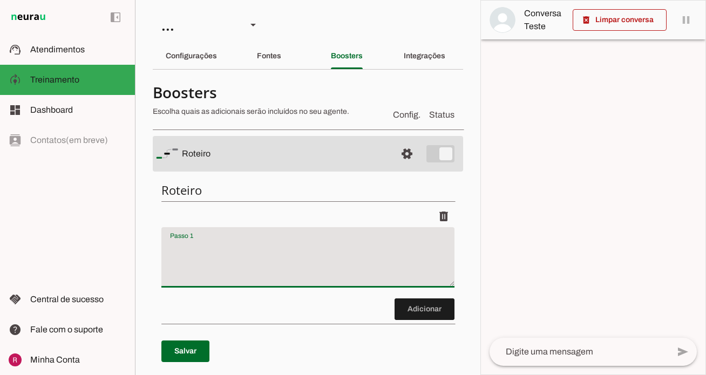
type textarea "C"
click at [397, 156] on span at bounding box center [407, 154] width 26 height 26
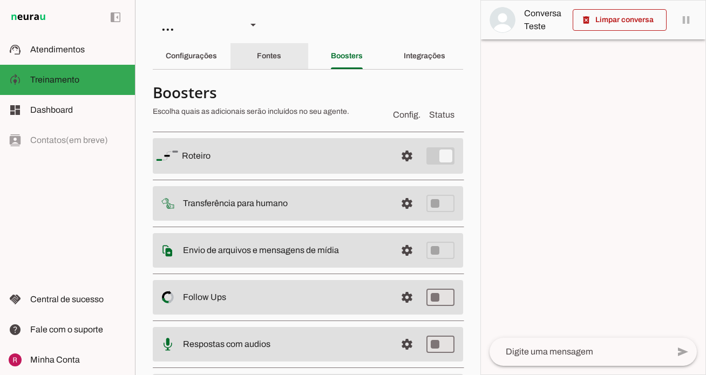
click at [274, 62] on div "Fontes" at bounding box center [269, 56] width 24 height 26
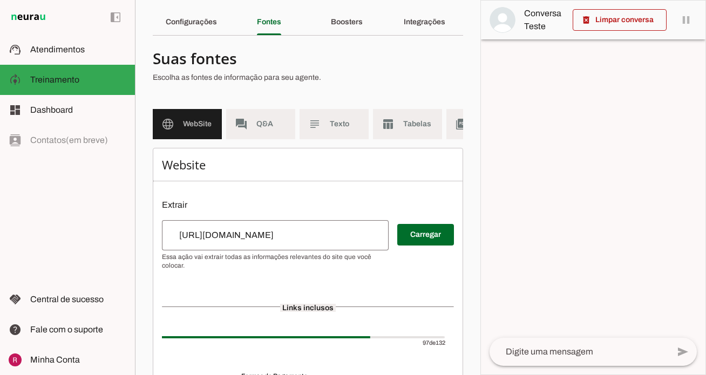
scroll to position [33, 0]
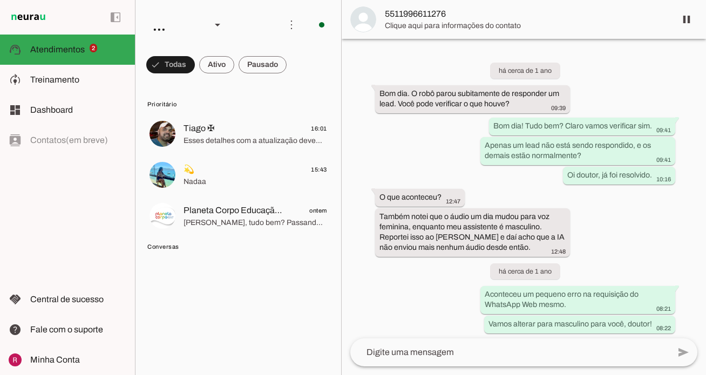
scroll to position [31265, 0]
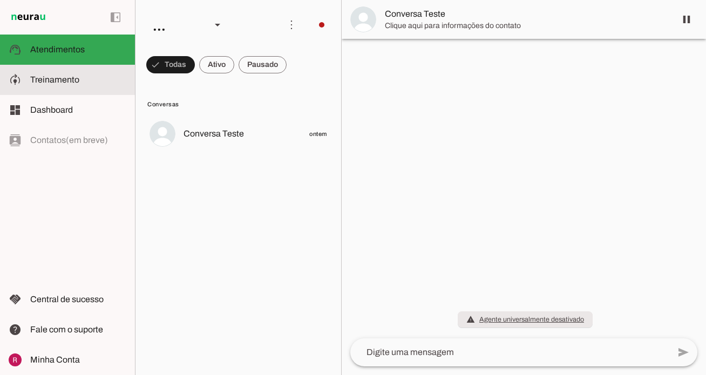
click at [67, 76] on span "Treinamento" at bounding box center [54, 79] width 49 height 9
